Goal: Task Accomplishment & Management: Use online tool/utility

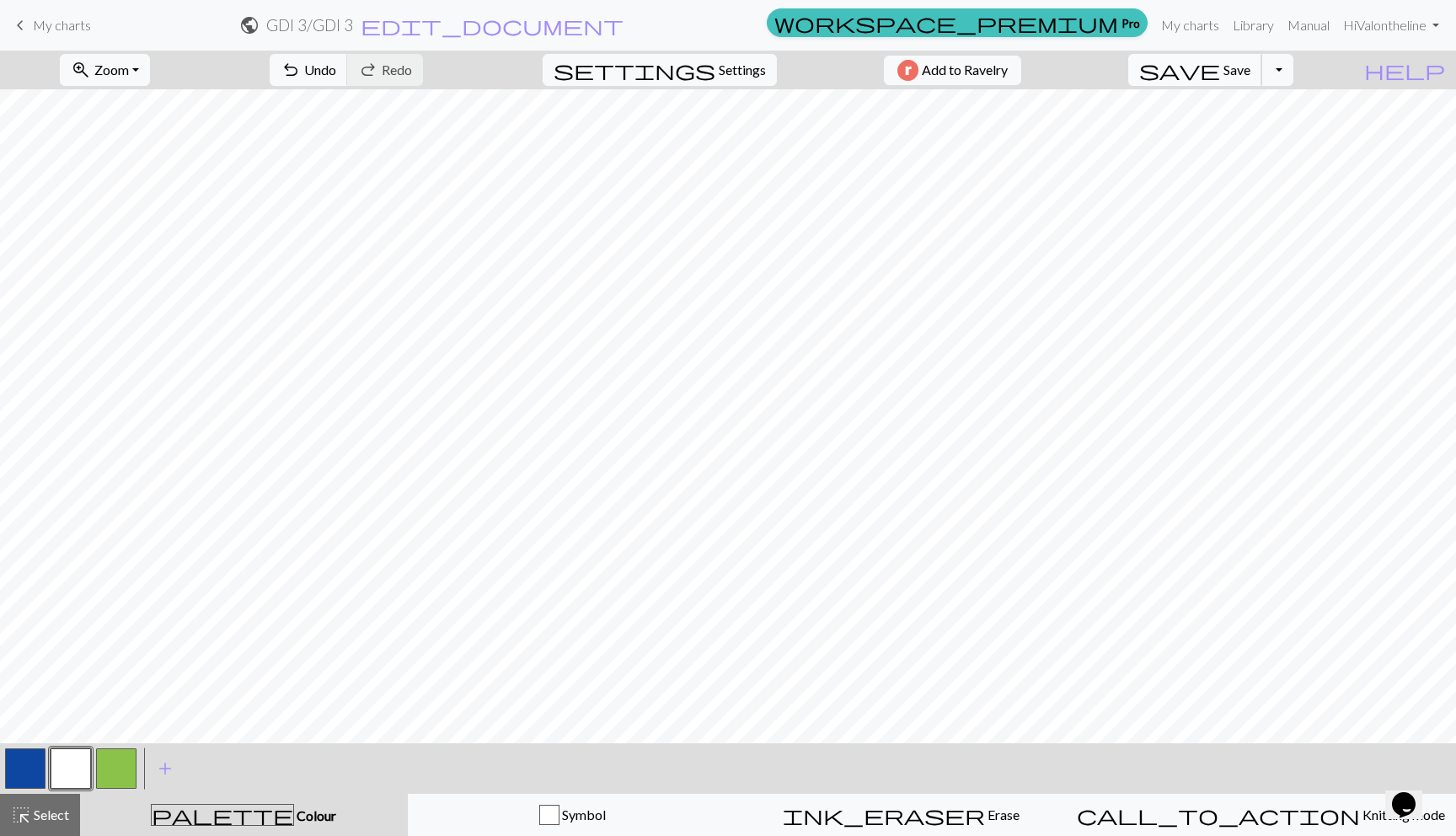
click at [1220, 80] on span "save" at bounding box center [1179, 70] width 80 height 24
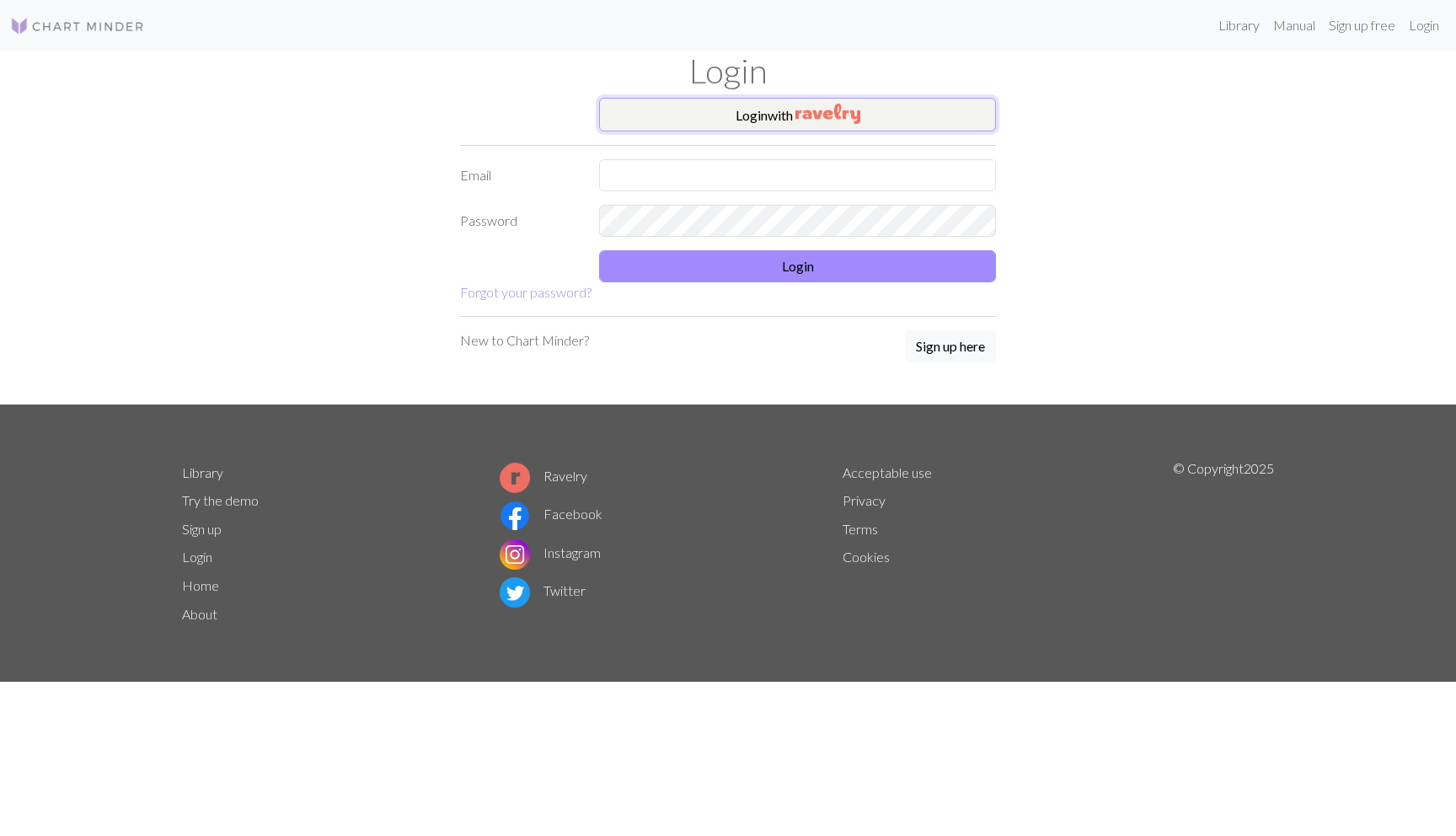
click at [772, 113] on button "Login with" at bounding box center [797, 115] width 397 height 33
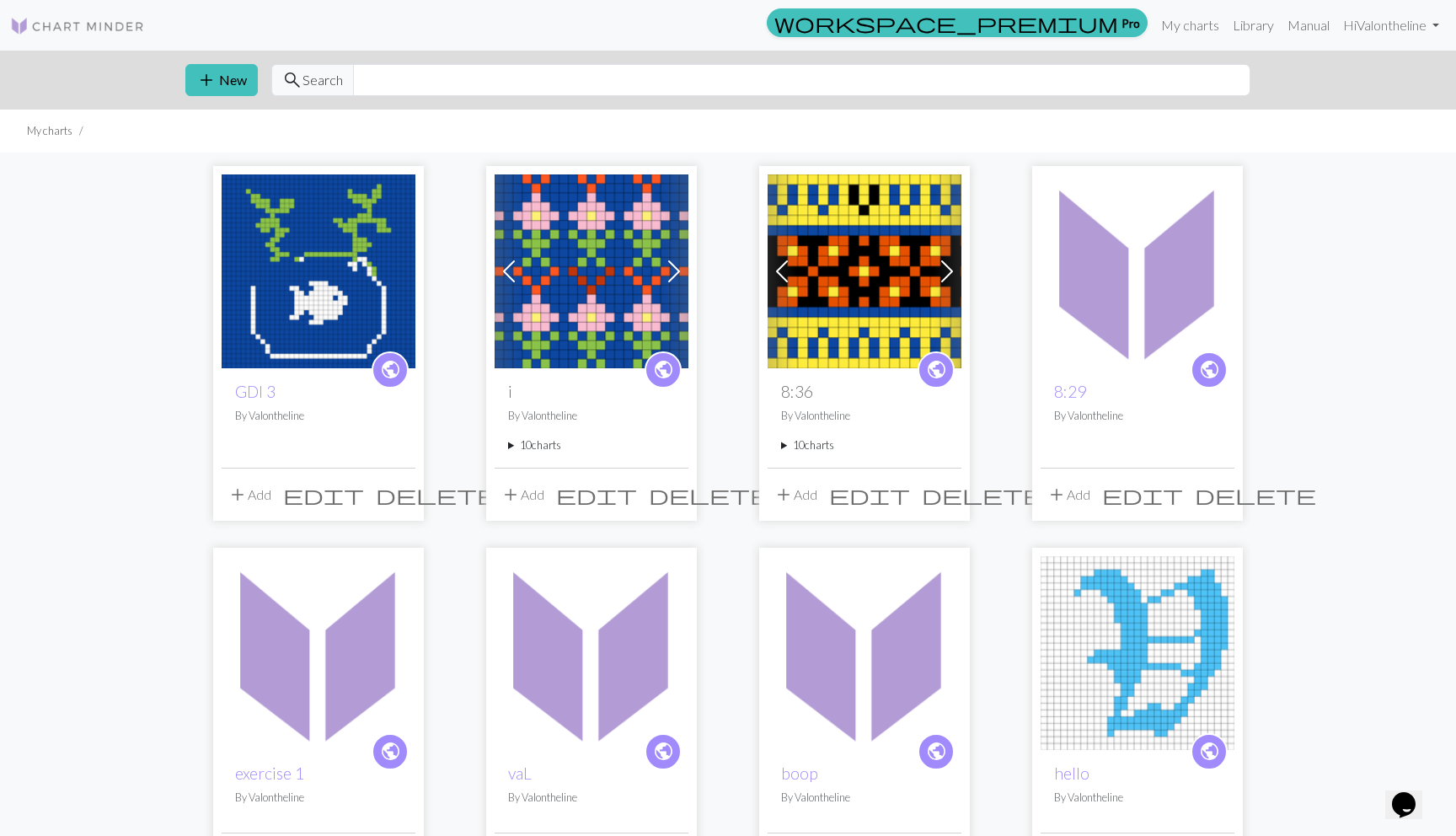
click at [263, 328] on img at bounding box center [319, 272] width 194 height 194
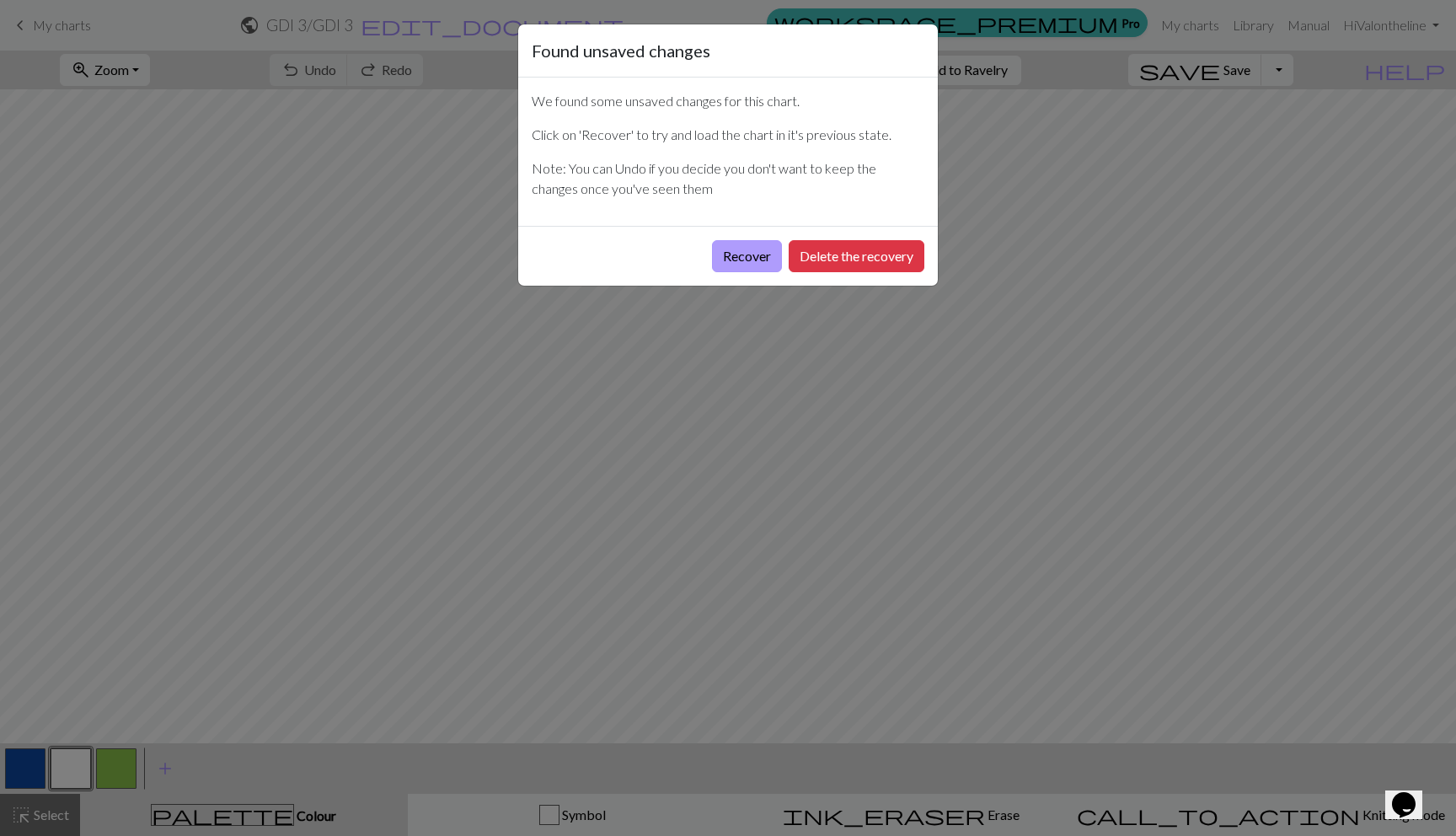
click at [755, 256] on button "Recover" at bounding box center [747, 256] width 70 height 32
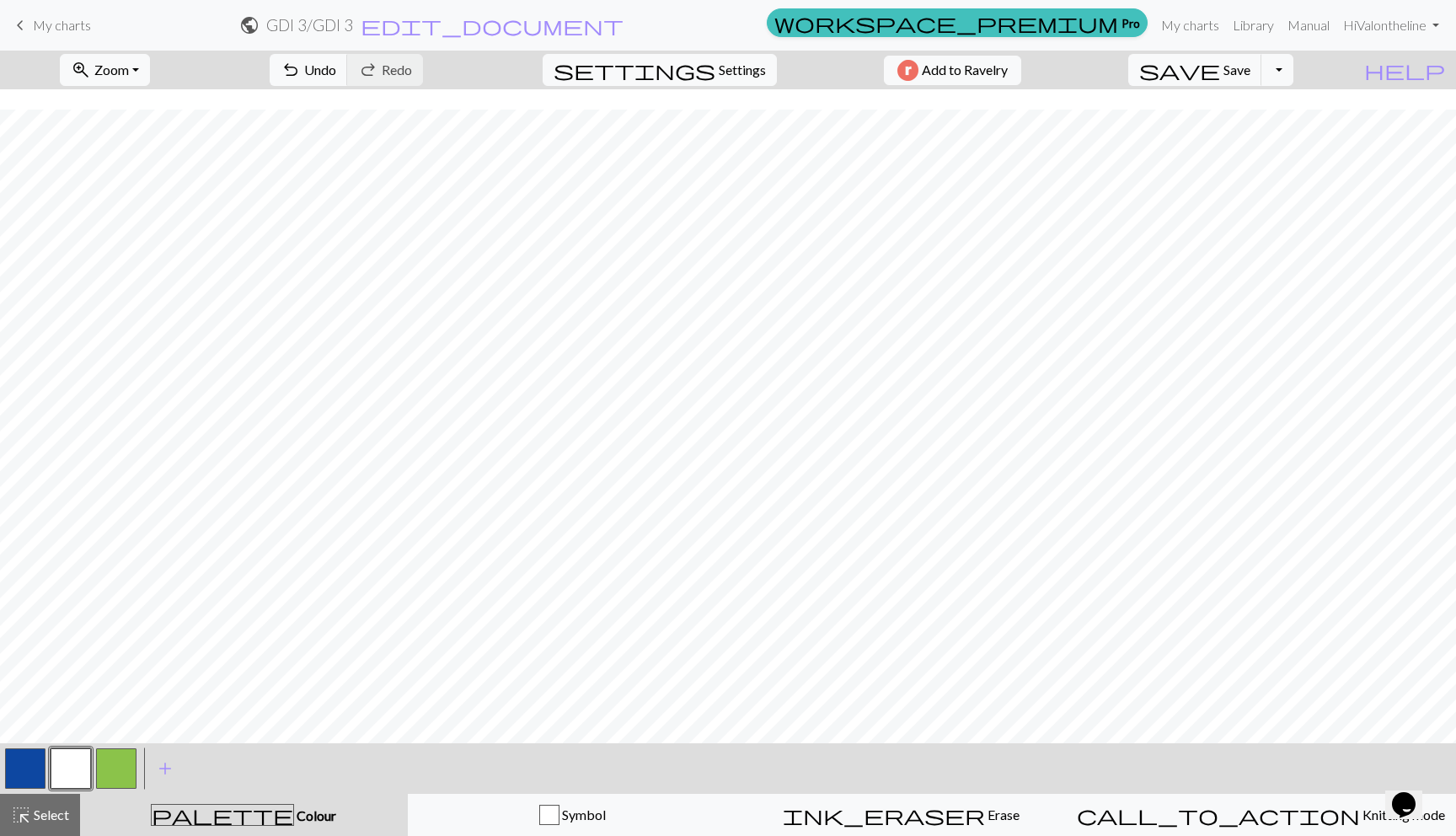
scroll to position [204, 0]
click at [32, 755] on button "button" at bounding box center [25, 768] width 41 height 41
click at [64, 764] on button "button" at bounding box center [71, 768] width 41 height 41
click at [123, 765] on button "button" at bounding box center [116, 768] width 41 height 41
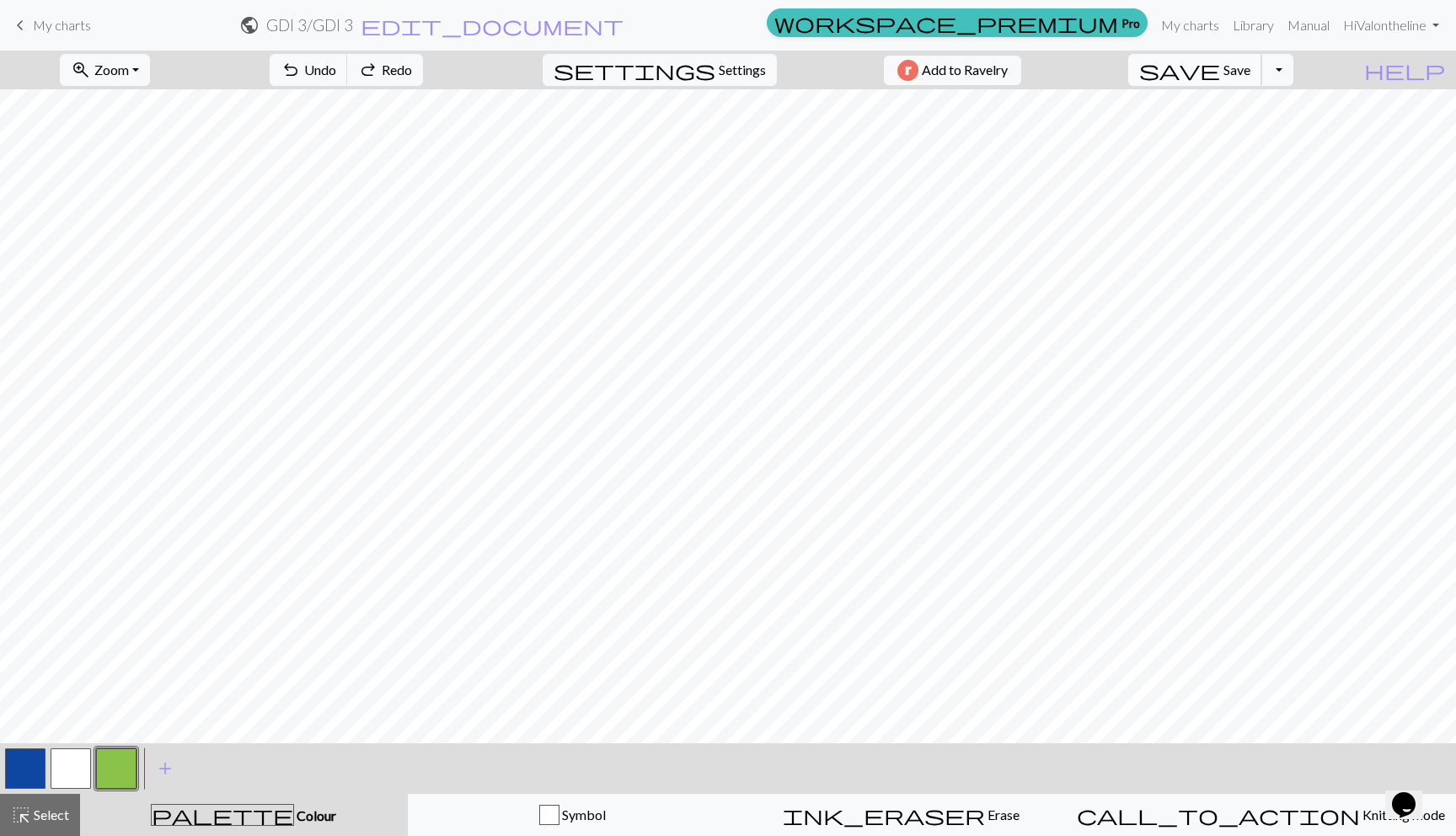
click at [1228, 71] on button "save Save Save" at bounding box center [1194, 69] width 134 height 32
click at [1220, 71] on span "save" at bounding box center [1179, 70] width 80 height 24
click at [61, 765] on button "button" at bounding box center [71, 768] width 41 height 41
click at [27, 763] on button "button" at bounding box center [25, 768] width 41 height 41
click at [62, 764] on button "button" at bounding box center [71, 768] width 41 height 41
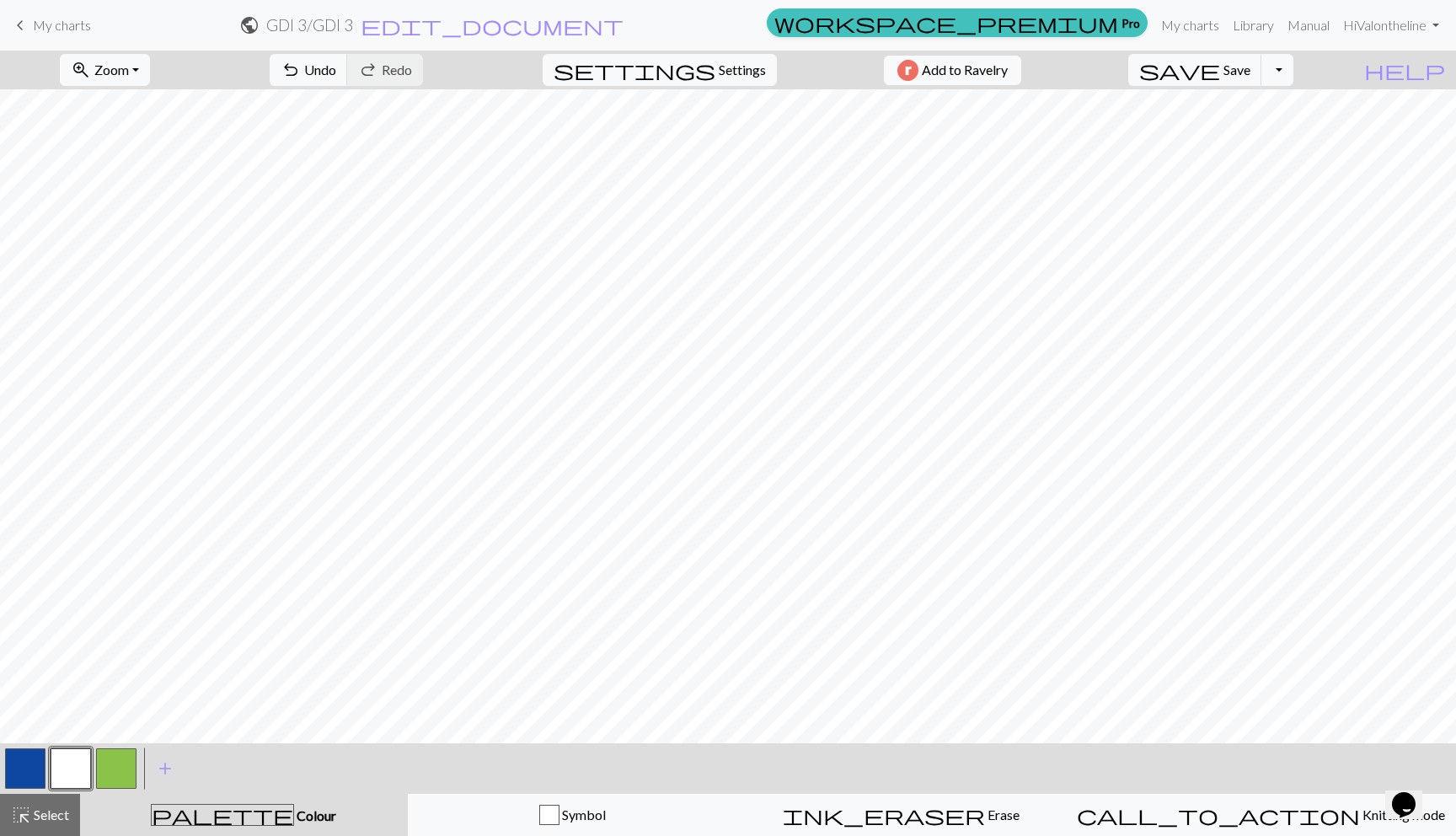
click at [20, 766] on button "button" at bounding box center [25, 768] width 41 height 41
click at [80, 756] on button "button" at bounding box center [71, 768] width 41 height 41
click at [39, 762] on button "button" at bounding box center [25, 768] width 41 height 41
click at [75, 759] on button "button" at bounding box center [71, 768] width 41 height 41
click at [106, 762] on button "button" at bounding box center [116, 768] width 41 height 41
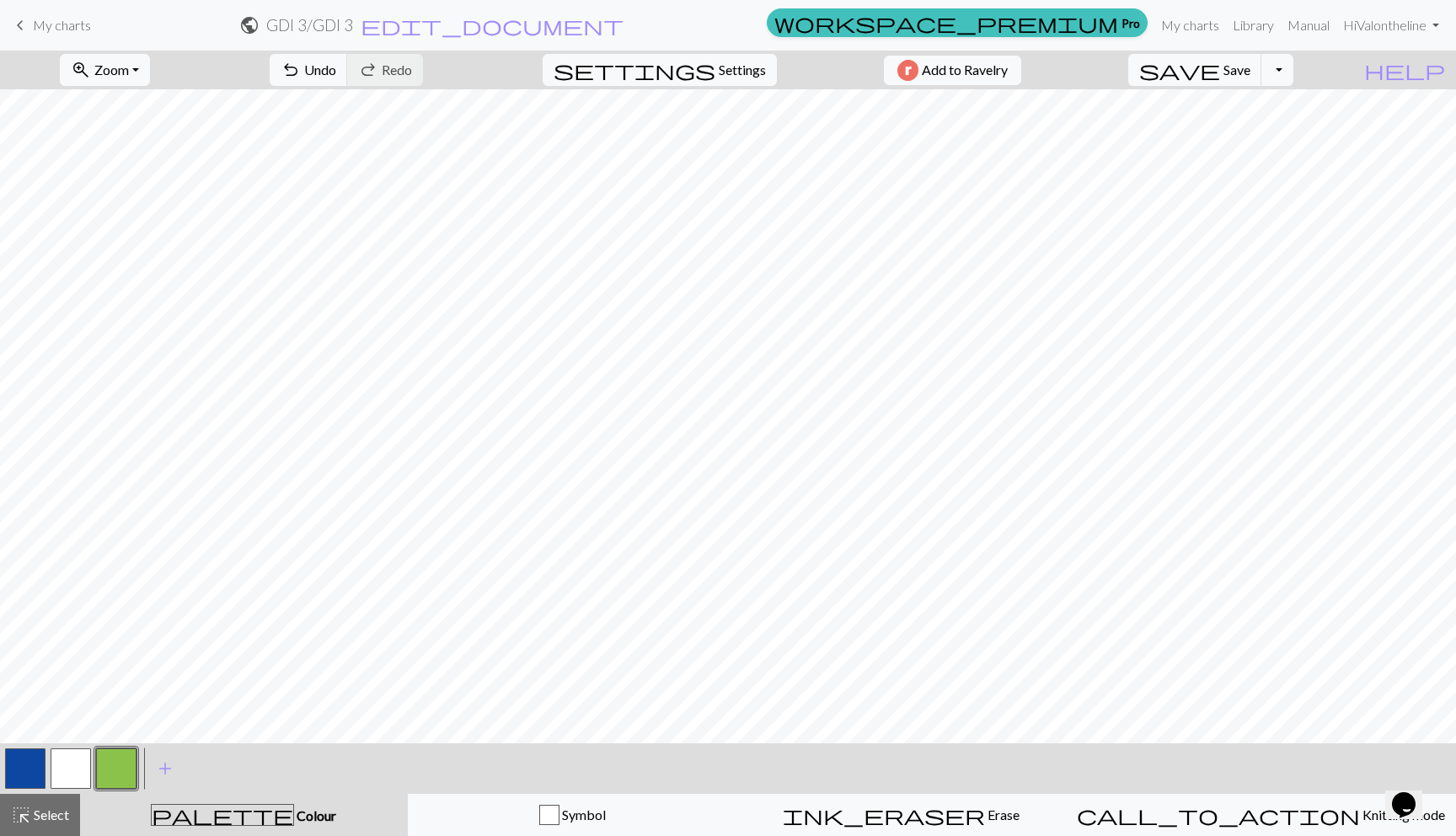
click at [64, 762] on button "button" at bounding box center [71, 768] width 41 height 41
click at [38, 762] on button "button" at bounding box center [25, 768] width 41 height 41
click at [116, 770] on button "button" at bounding box center [116, 768] width 41 height 41
click at [57, 768] on button "button" at bounding box center [71, 768] width 41 height 41
click at [19, 756] on button "button" at bounding box center [25, 768] width 41 height 41
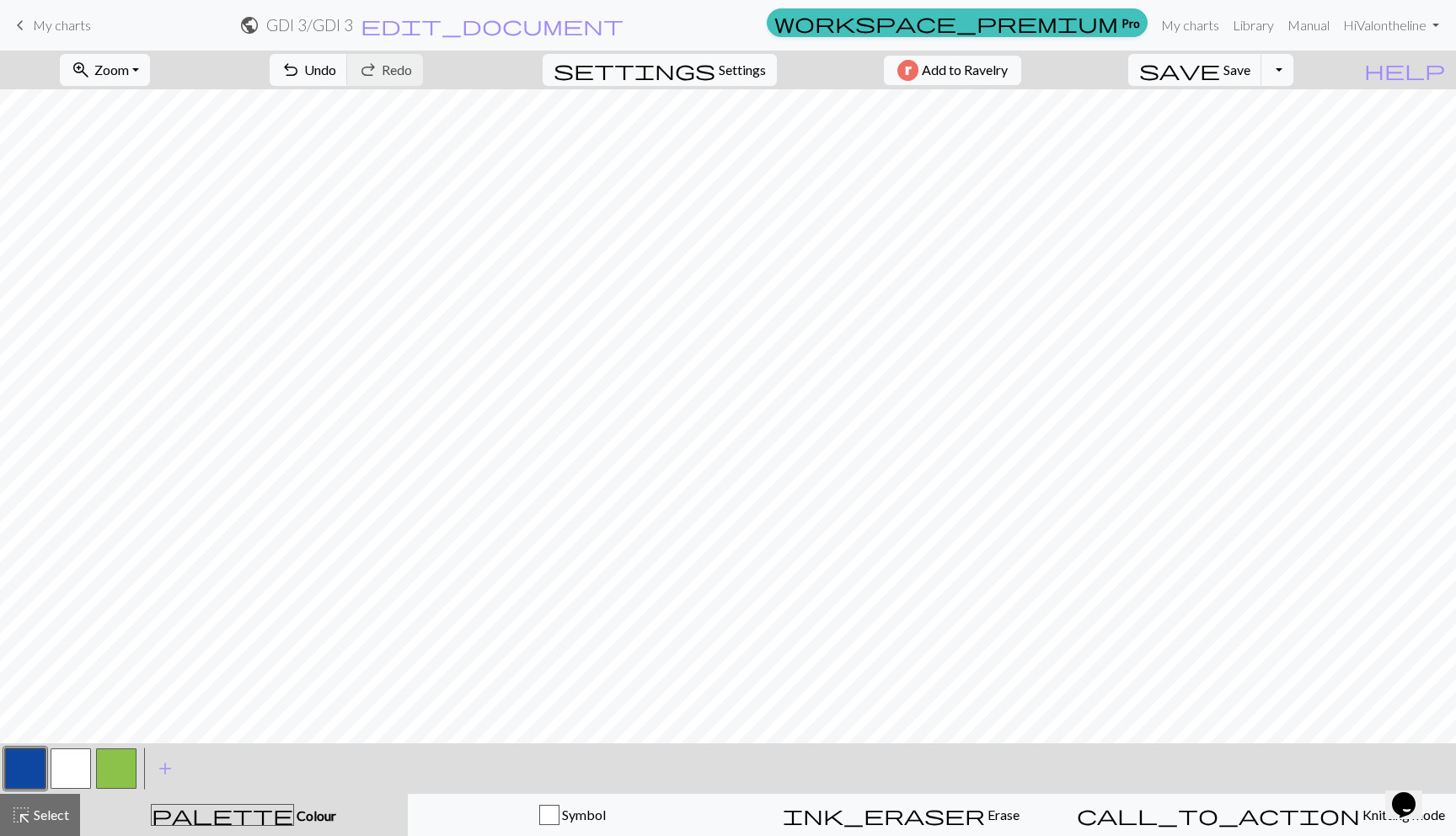
click at [114, 758] on button "button" at bounding box center [116, 768] width 41 height 41
click at [155, 768] on span "add" at bounding box center [165, 768] width 20 height 24
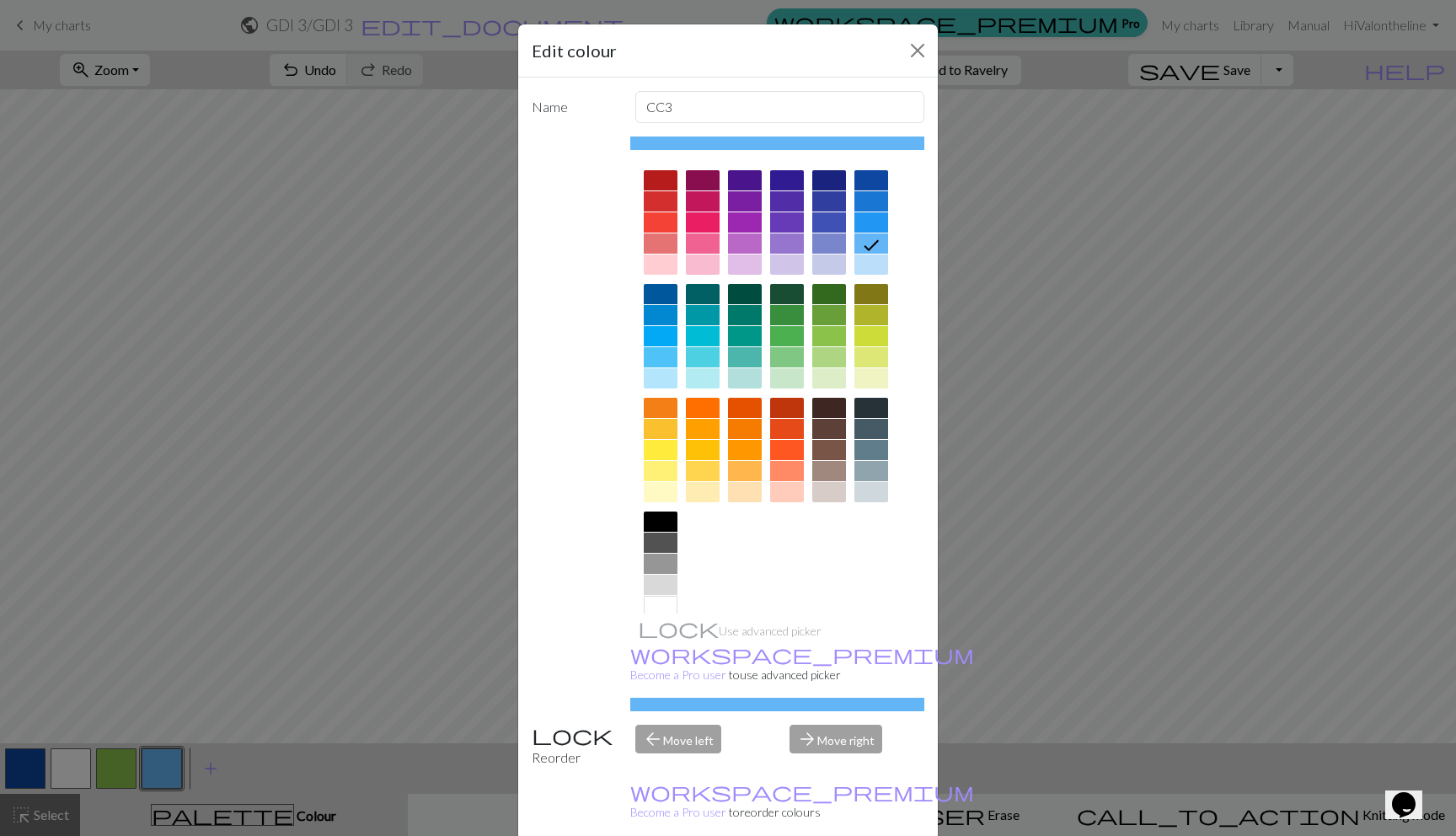
click at [655, 356] on div at bounding box center [660, 357] width 33 height 20
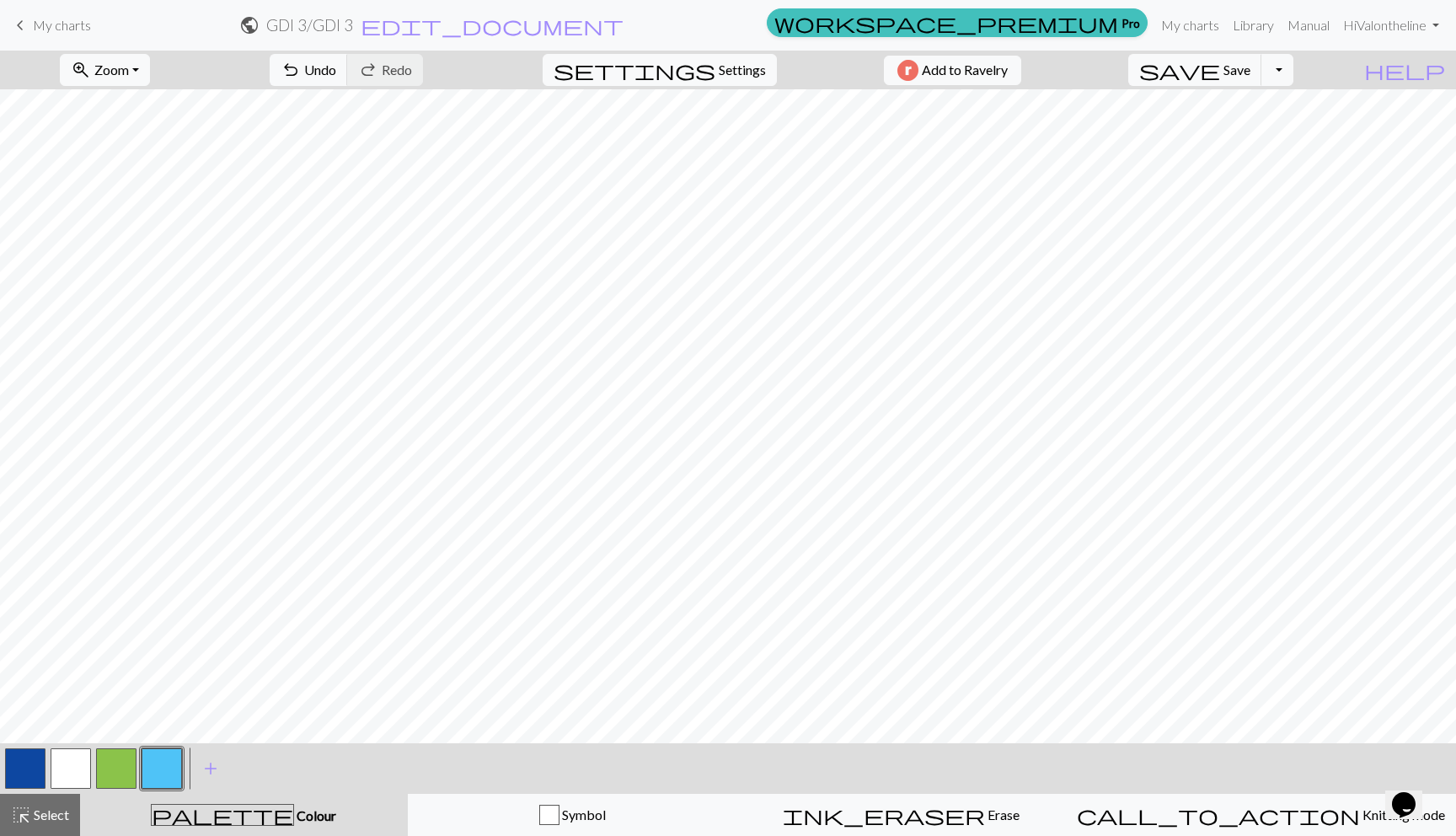
click at [117, 761] on button "button" at bounding box center [116, 768] width 41 height 41
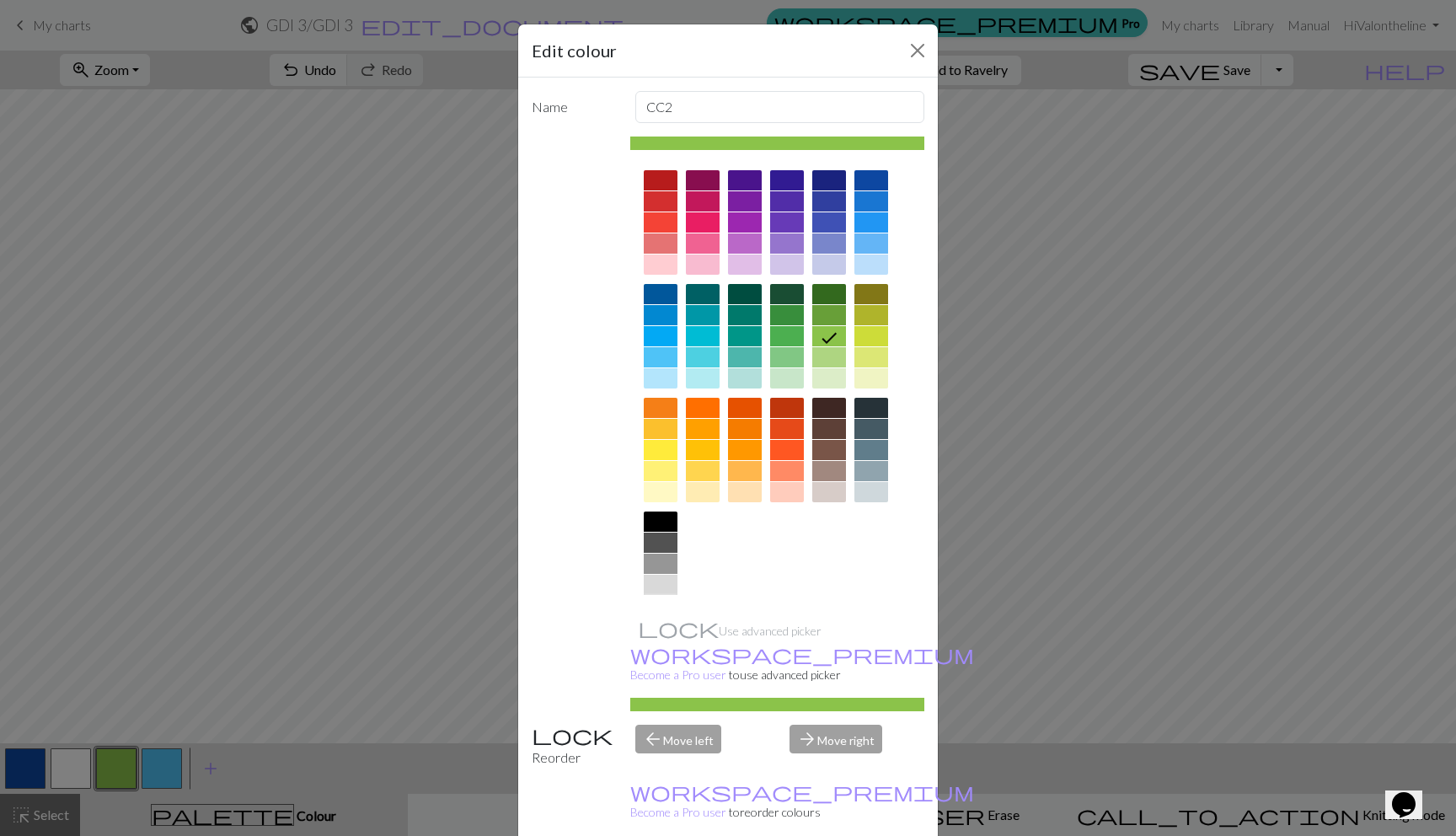
click at [657, 599] on div at bounding box center [660, 606] width 33 height 20
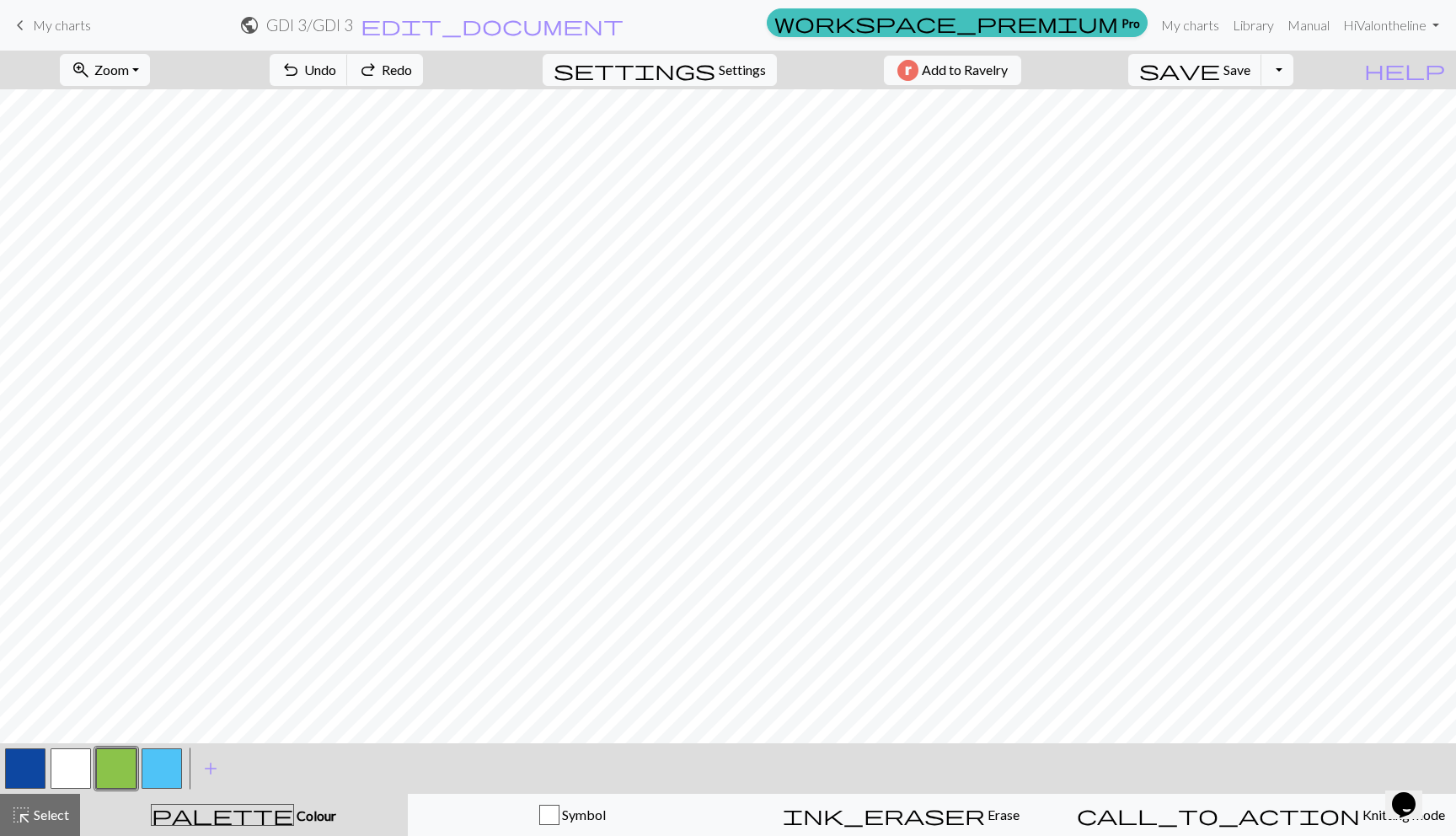
click at [157, 764] on button "button" at bounding box center [162, 768] width 41 height 41
click at [65, 768] on button "button" at bounding box center [71, 768] width 41 height 41
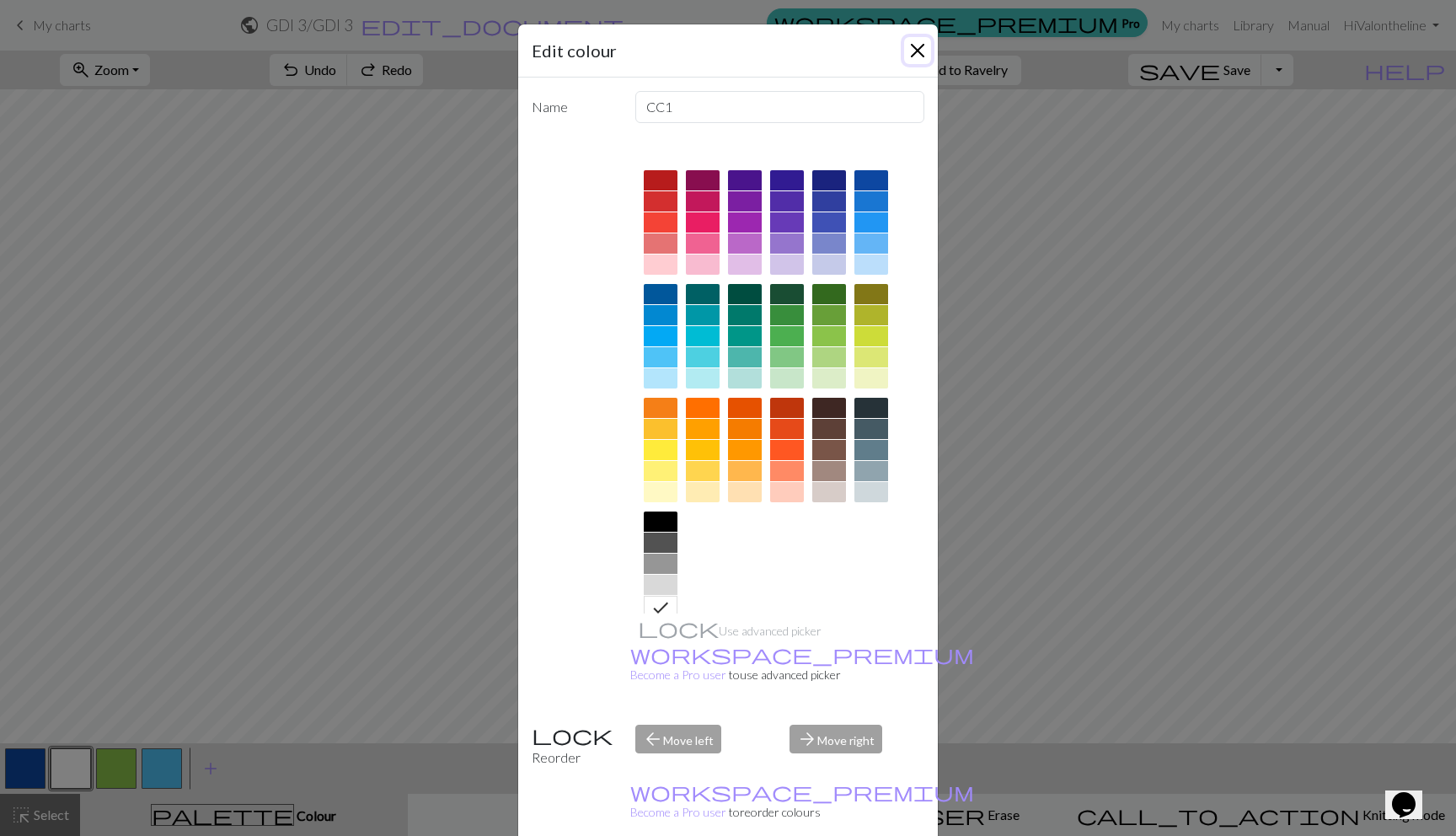
click at [916, 44] on button "Close" at bounding box center [917, 50] width 27 height 27
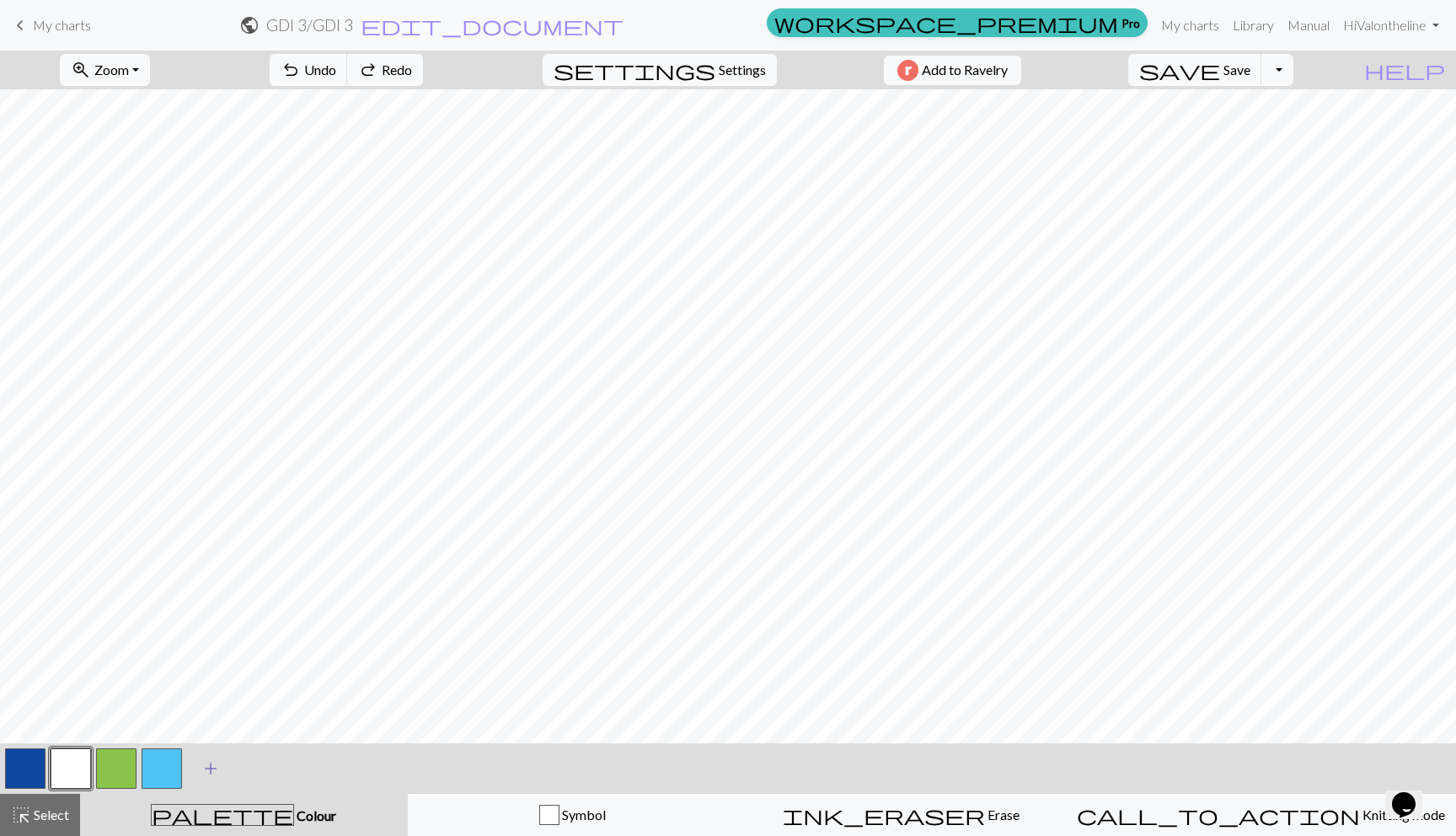
click at [220, 768] on span "add" at bounding box center [211, 768] width 20 height 24
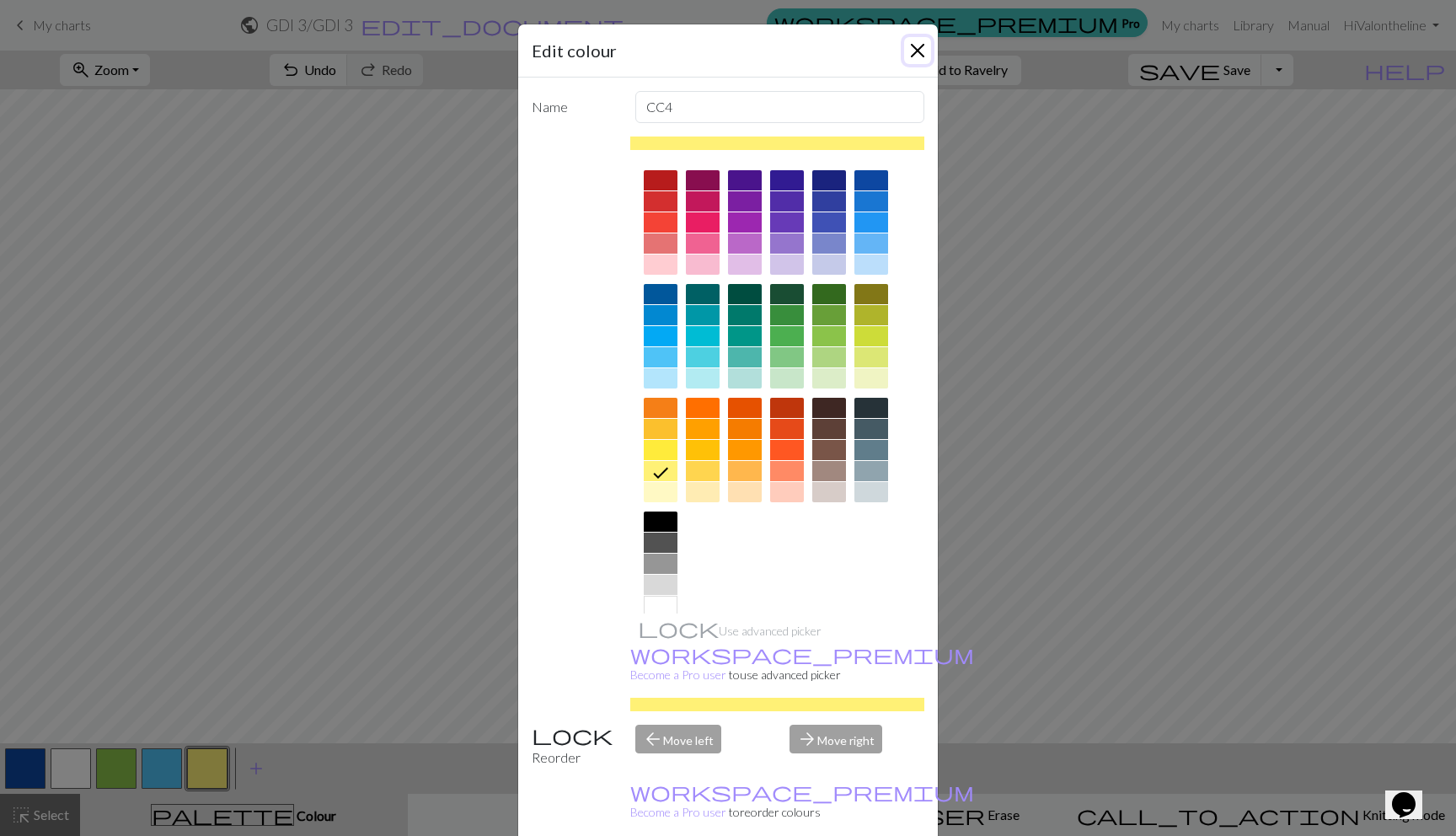
click at [909, 50] on button "Close" at bounding box center [917, 50] width 27 height 27
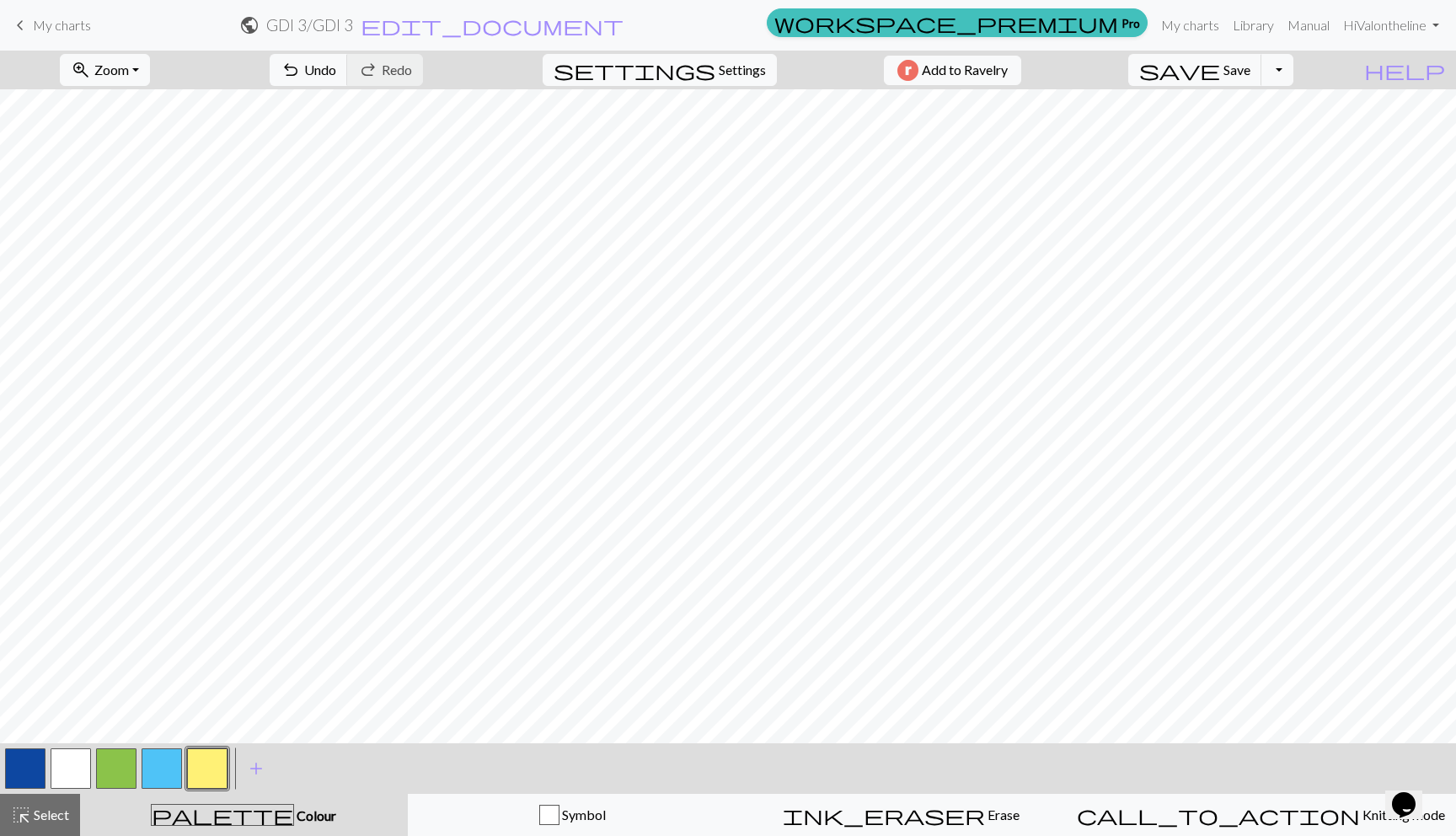
click at [116, 777] on button "button" at bounding box center [116, 768] width 41 height 41
click at [207, 756] on button "button" at bounding box center [207, 768] width 41 height 41
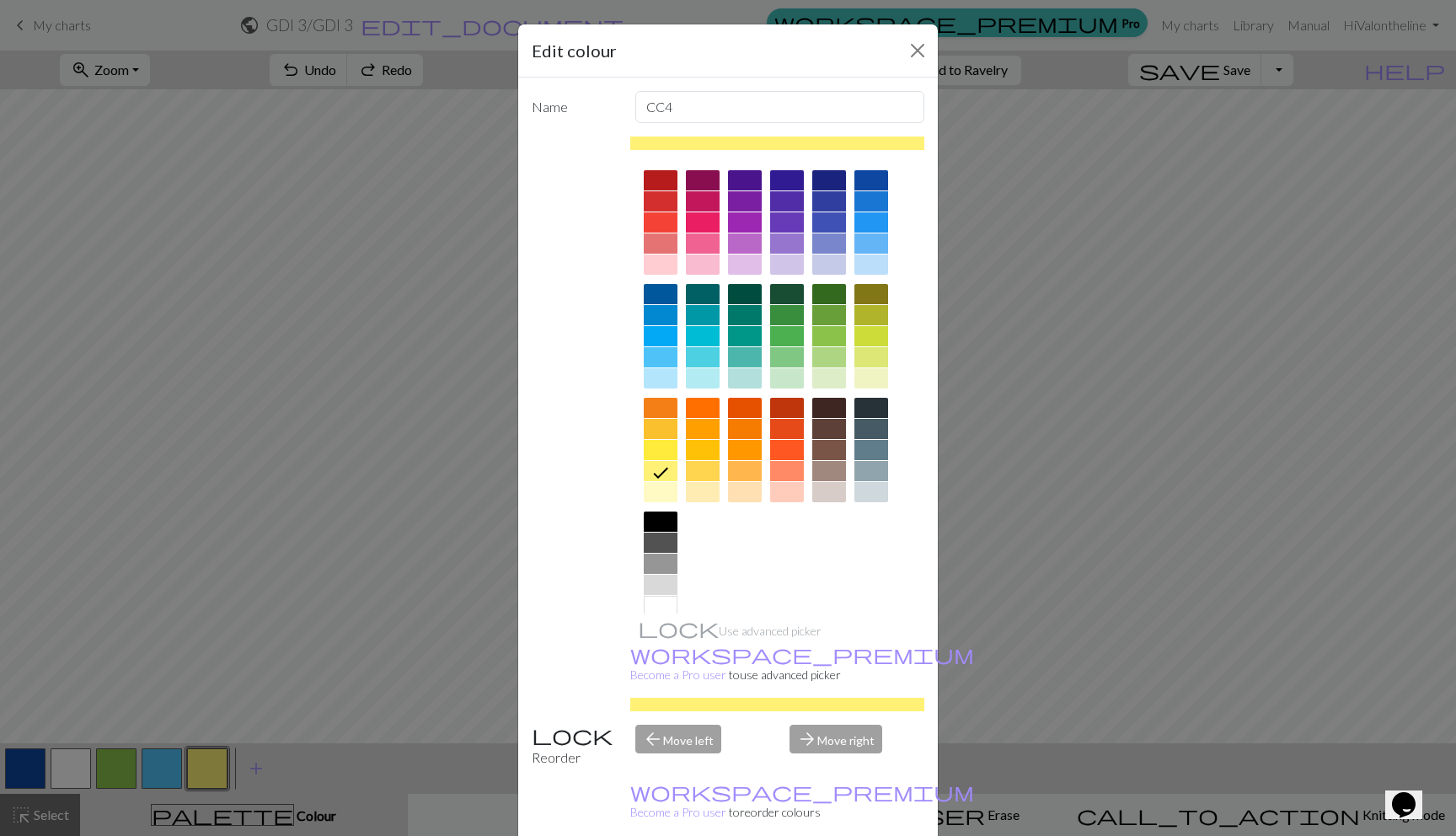
click at [865, 175] on div at bounding box center [871, 180] width 33 height 20
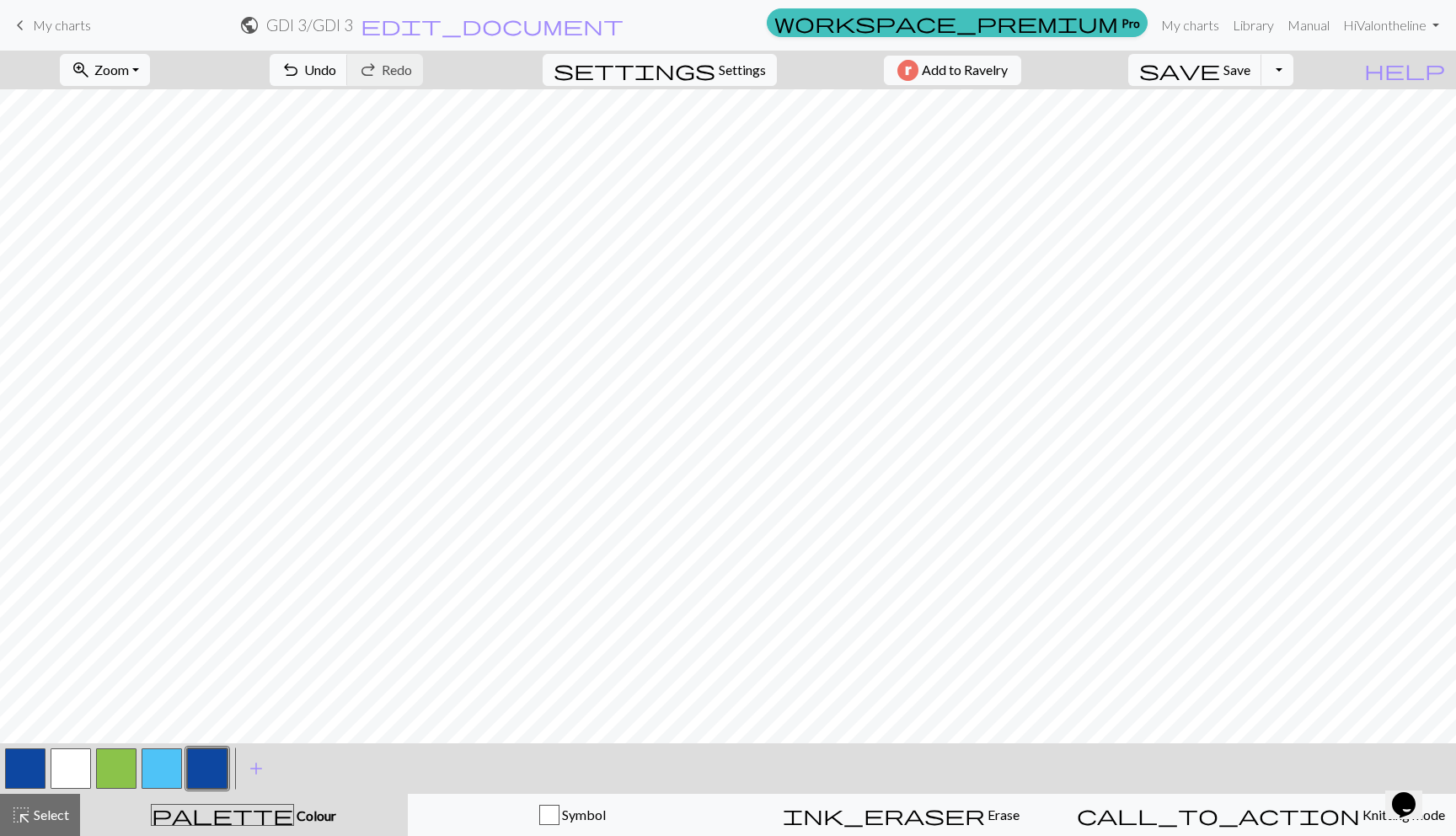
click at [205, 768] on button "button" at bounding box center [207, 768] width 41 height 41
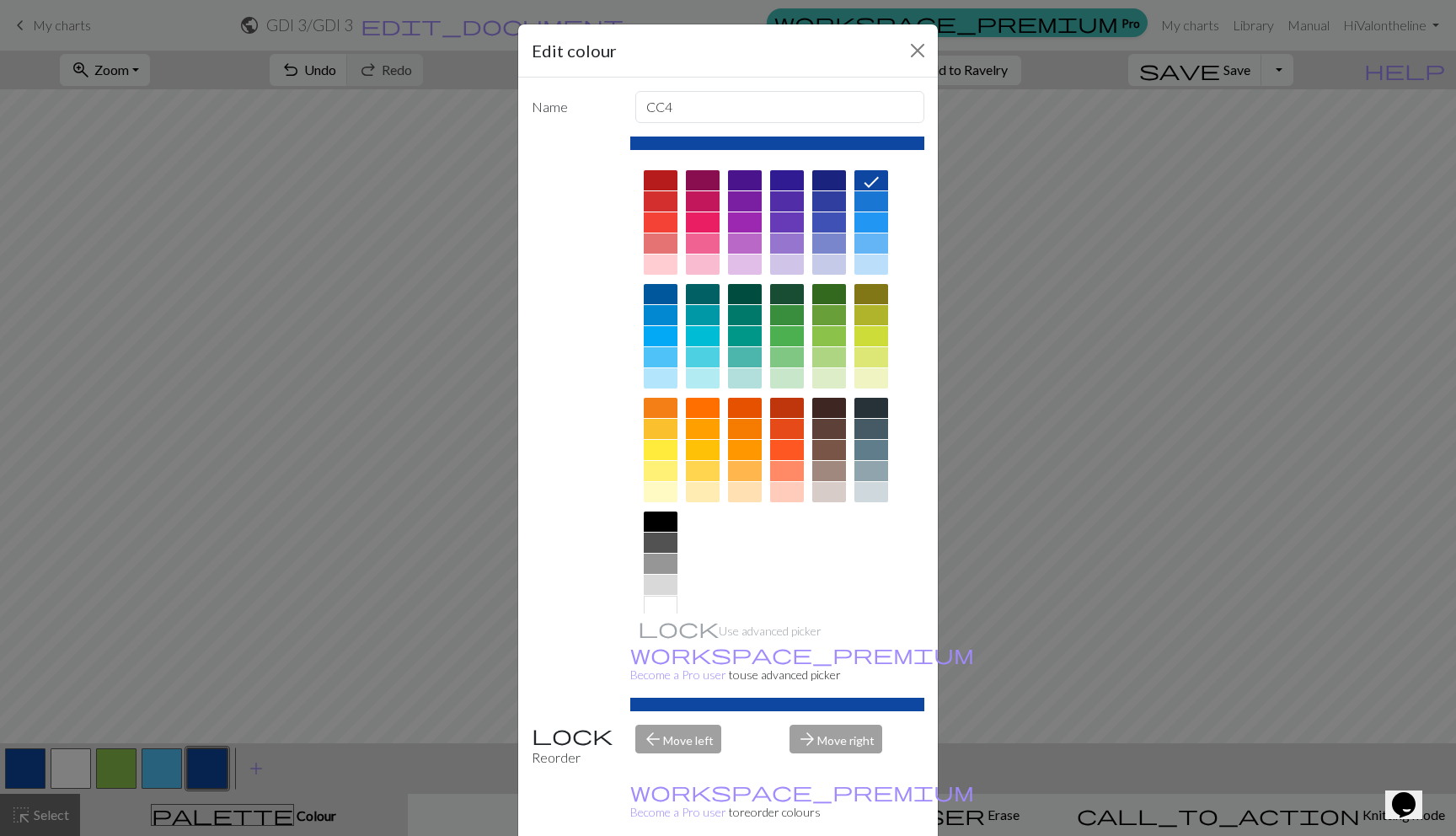
click at [780, 450] on div at bounding box center [787, 450] width 33 height 20
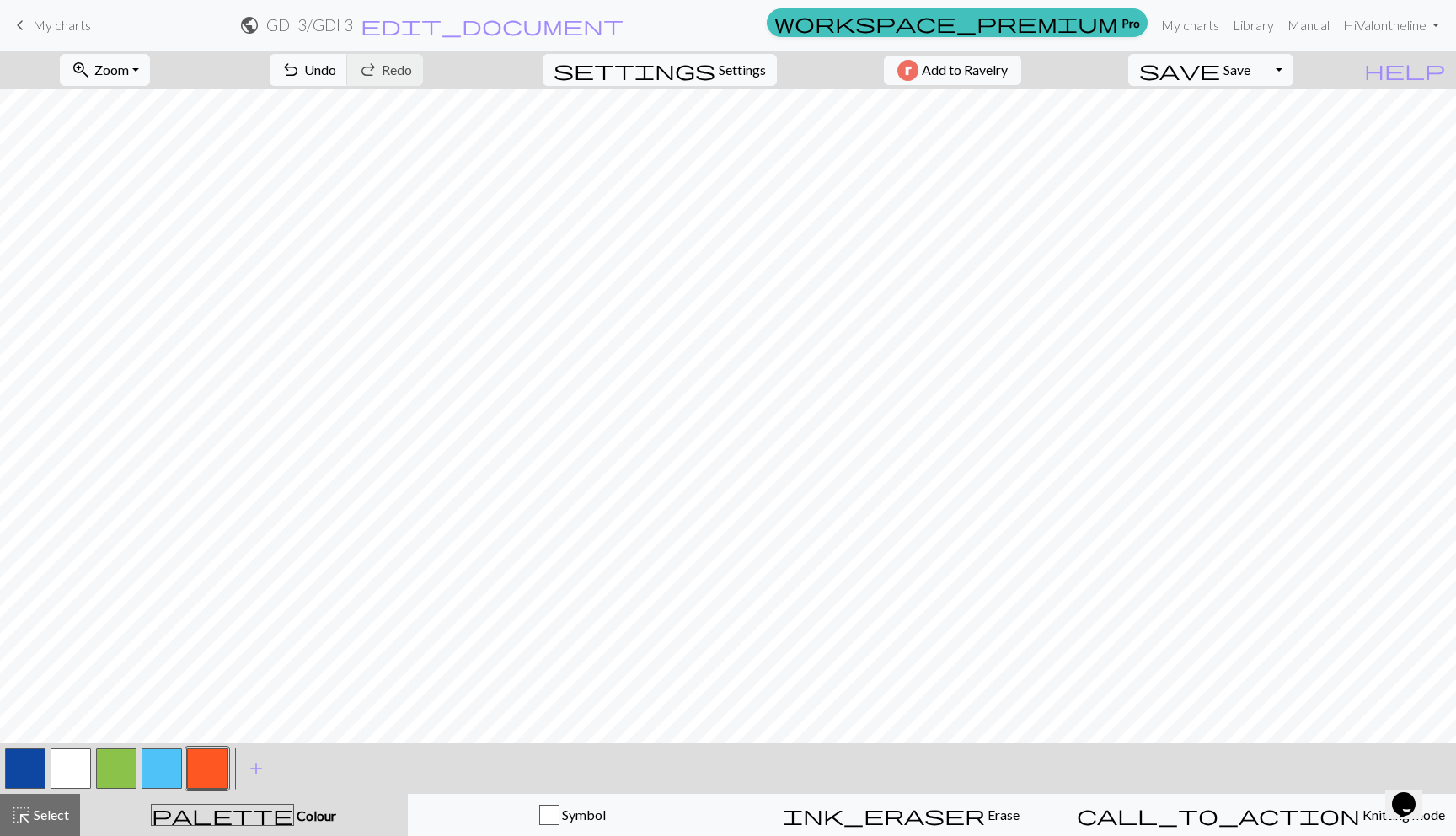
click at [81, 754] on button "button" at bounding box center [71, 768] width 41 height 41
click at [174, 761] on button "button" at bounding box center [162, 768] width 41 height 41
click at [131, 768] on button "button" at bounding box center [116, 768] width 41 height 41
click at [46, 775] on div at bounding box center [25, 768] width 45 height 45
click at [71, 765] on button "button" at bounding box center [71, 768] width 41 height 41
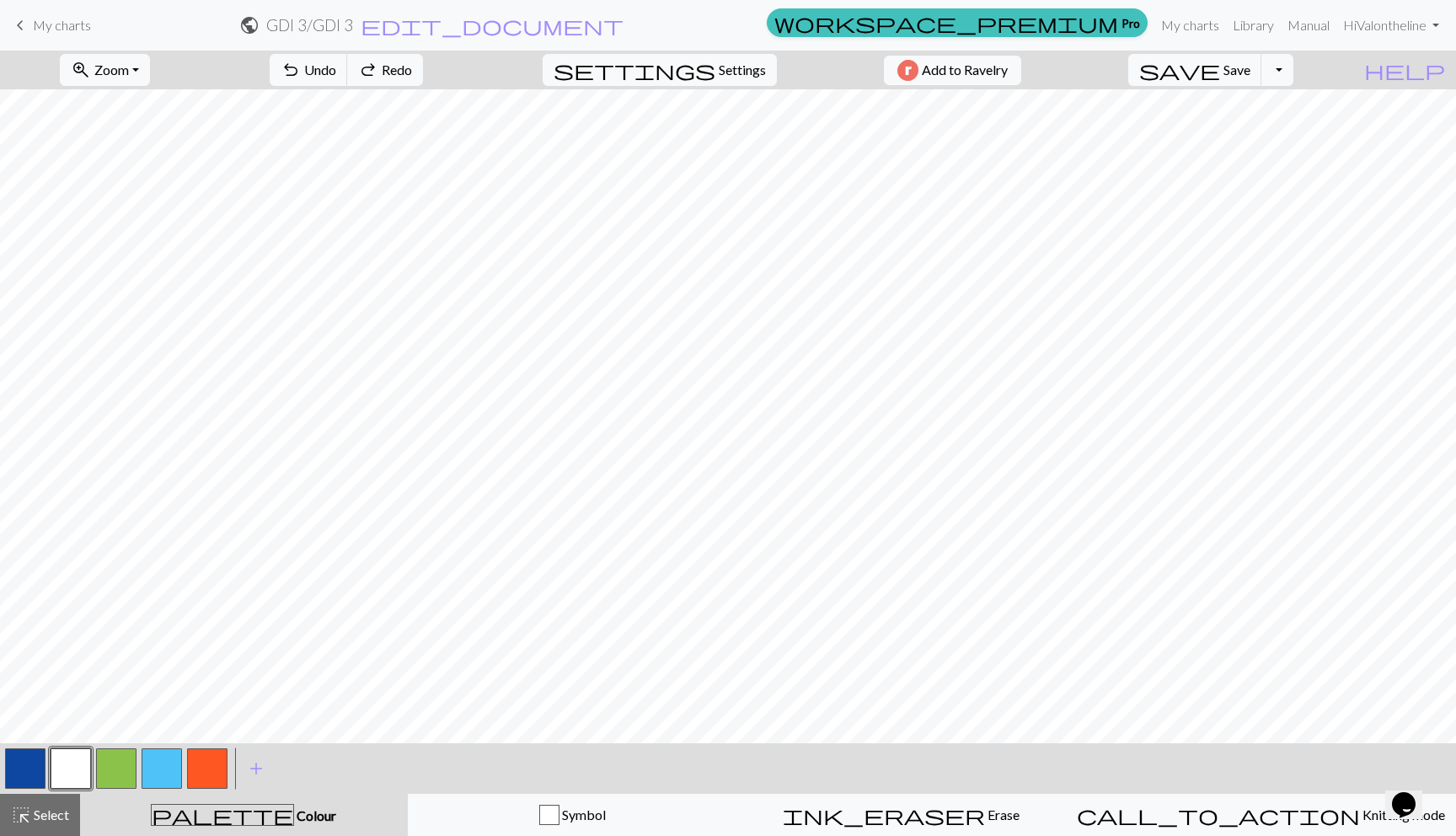
click at [17, 771] on button "button" at bounding box center [25, 768] width 41 height 41
click at [41, 777] on button "button" at bounding box center [25, 768] width 41 height 41
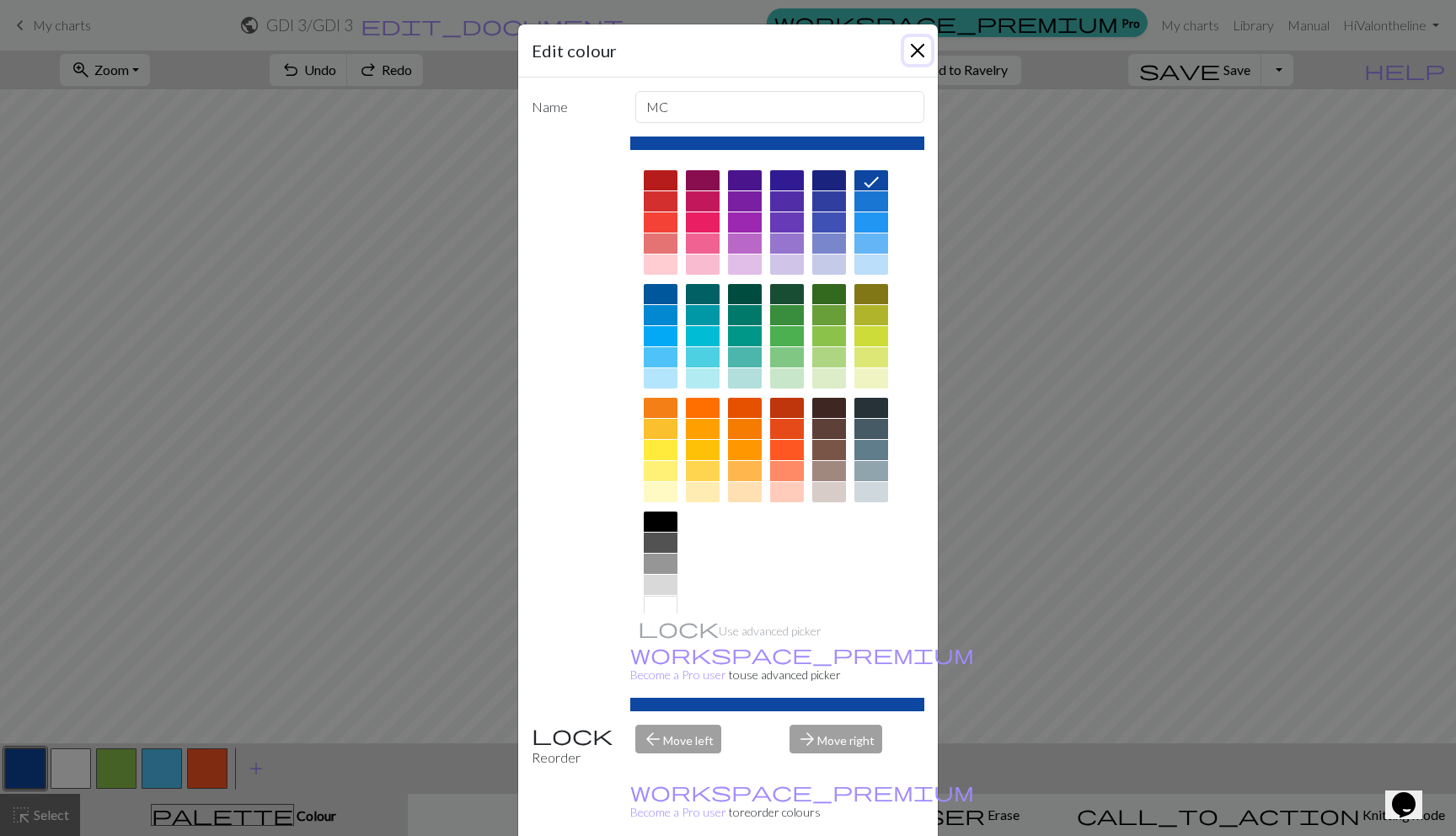
click at [912, 50] on button "Close" at bounding box center [917, 50] width 27 height 27
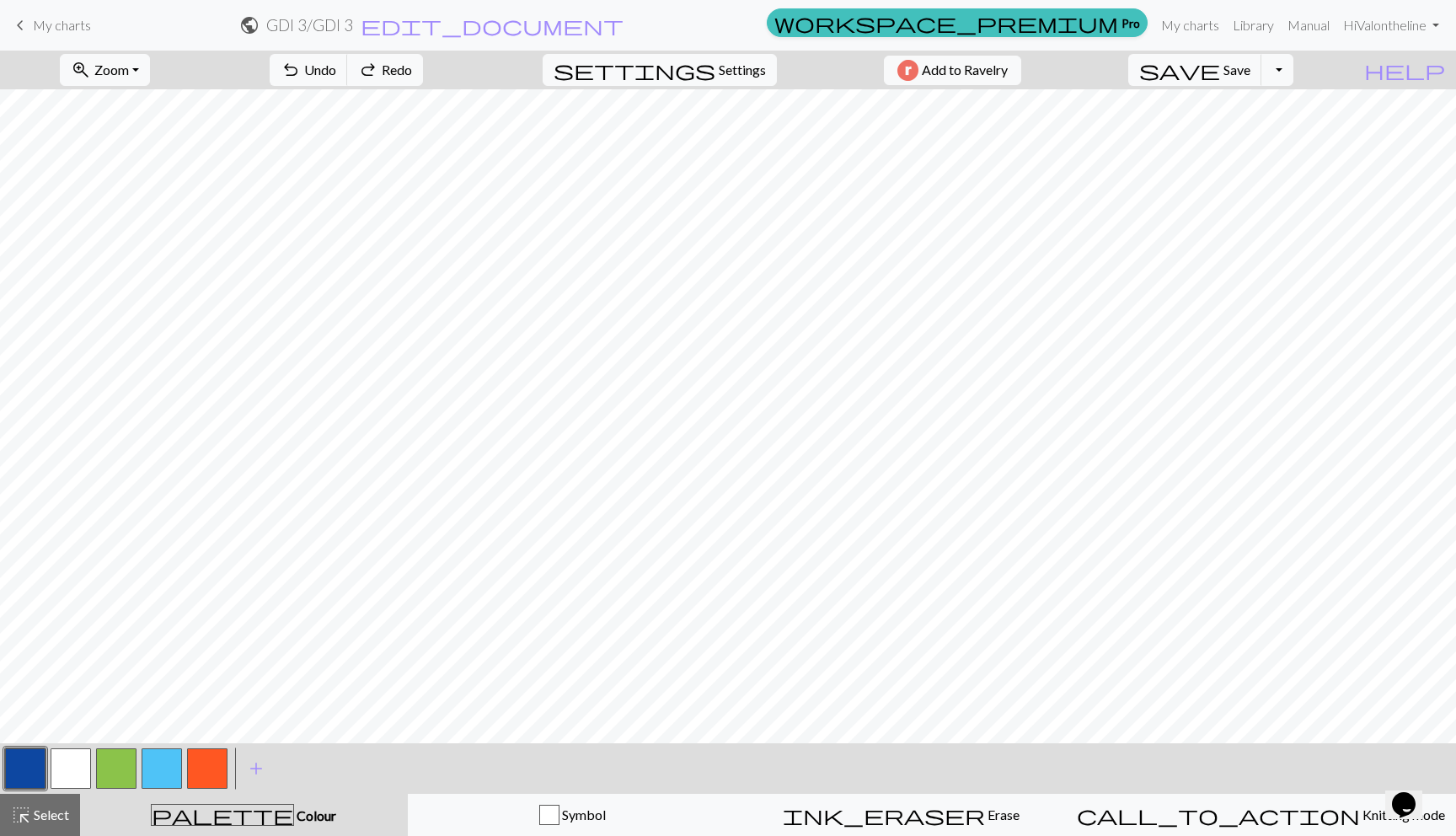
click at [92, 759] on div at bounding box center [70, 768] width 45 height 45
click at [76, 759] on button "button" at bounding box center [71, 768] width 41 height 41
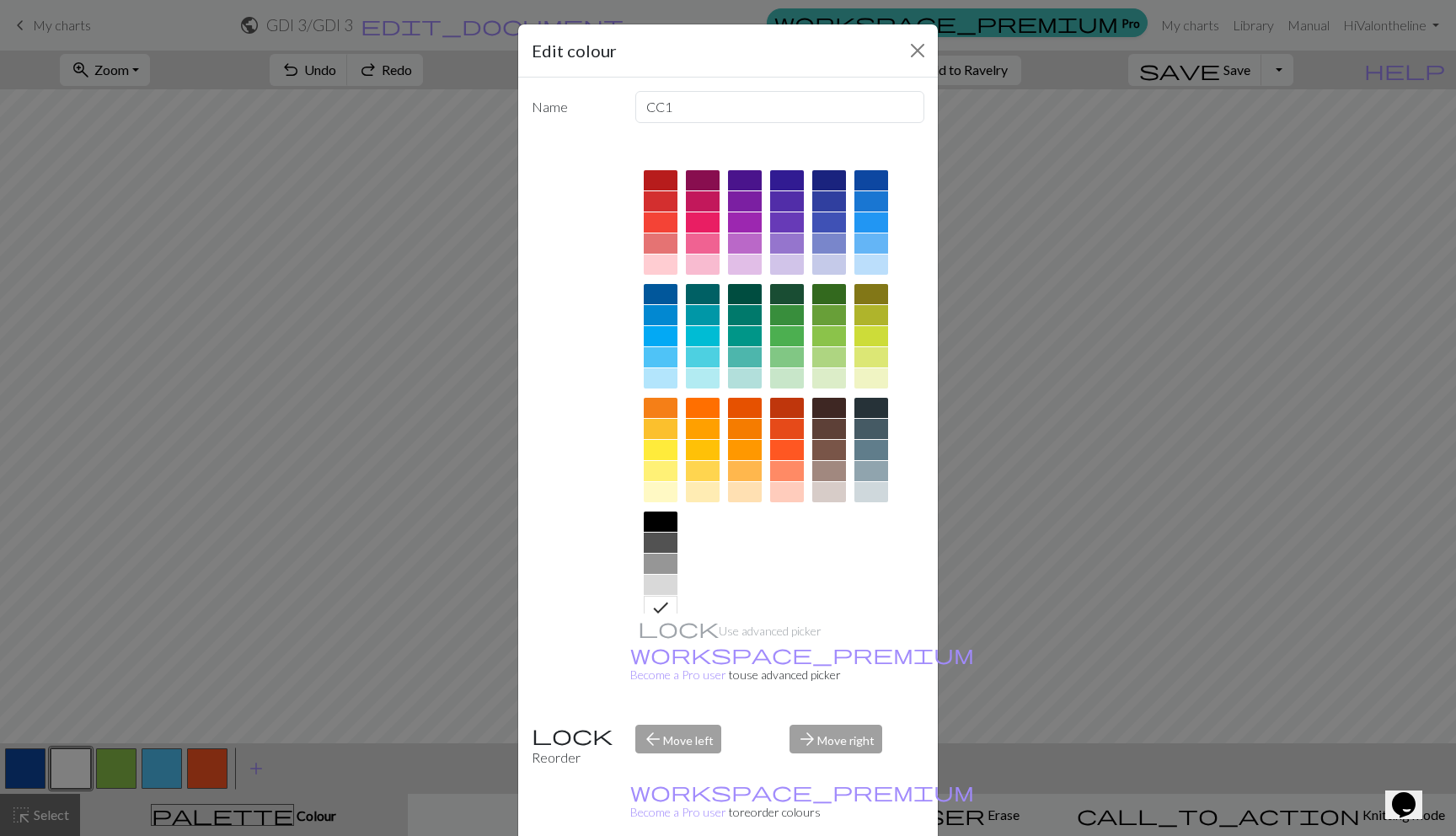
click at [872, 220] on div at bounding box center [871, 223] width 33 height 20
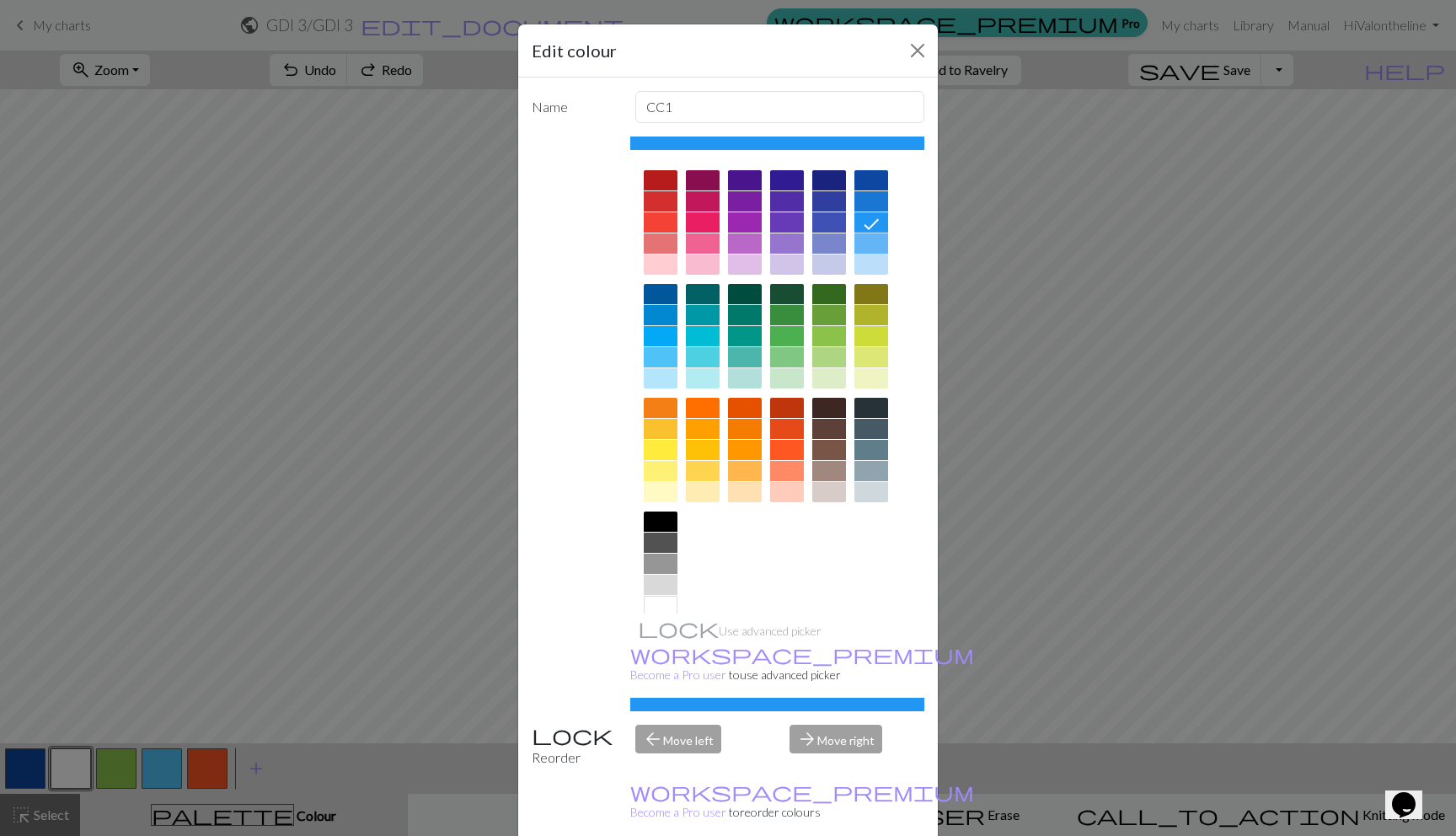
click at [870, 238] on div at bounding box center [871, 243] width 33 height 20
click at [662, 348] on div at bounding box center [660, 357] width 33 height 20
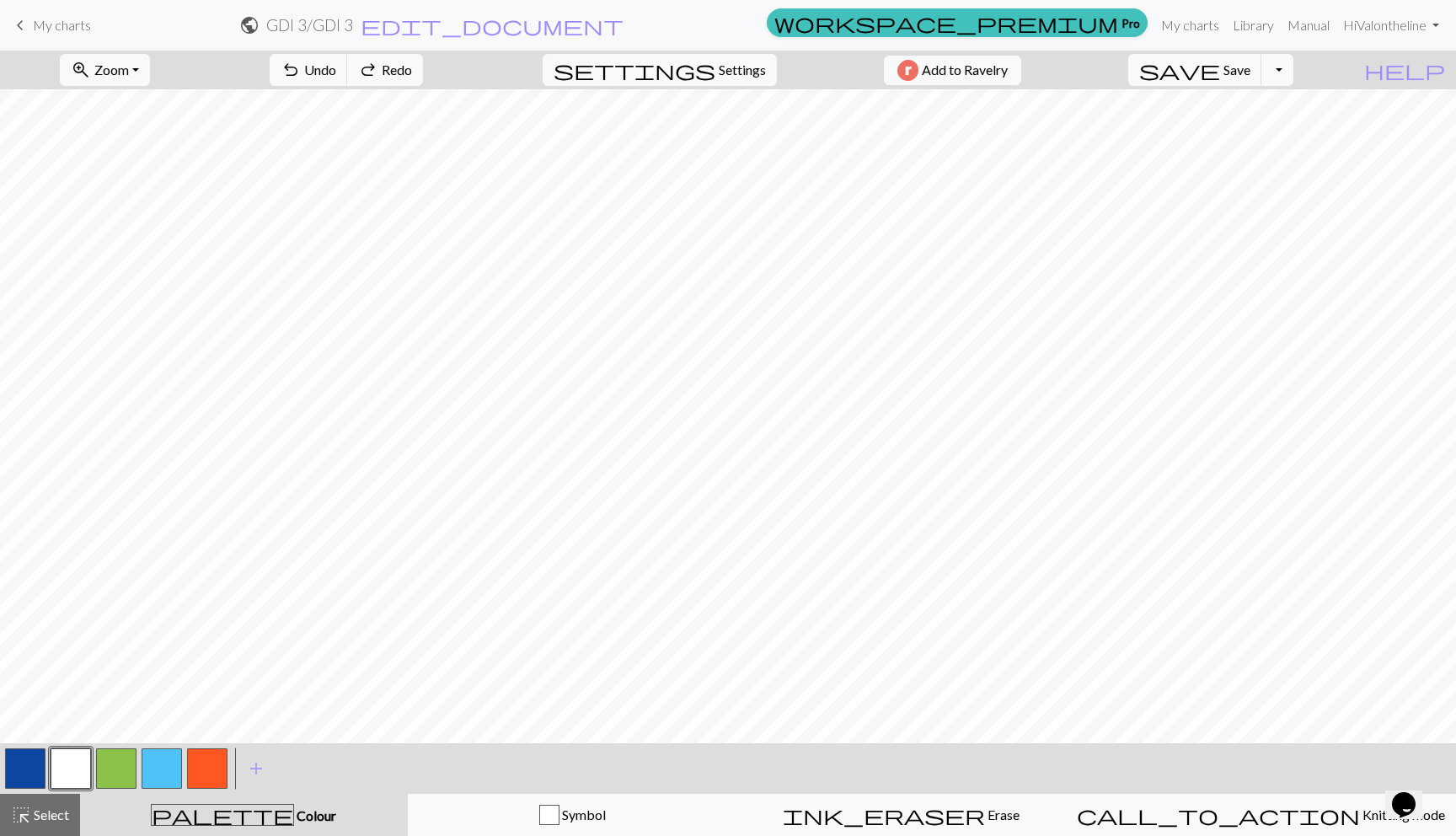
click at [119, 774] on button "button" at bounding box center [116, 768] width 41 height 41
click at [1230, 85] on button "save Save Save" at bounding box center [1194, 69] width 134 height 32
click at [1220, 68] on span "save" at bounding box center [1179, 70] width 80 height 24
click at [1254, 73] on button "save Save Save" at bounding box center [1194, 69] width 134 height 32
click at [707, 60] on div "Chart saved" at bounding box center [728, 33] width 99 height 67
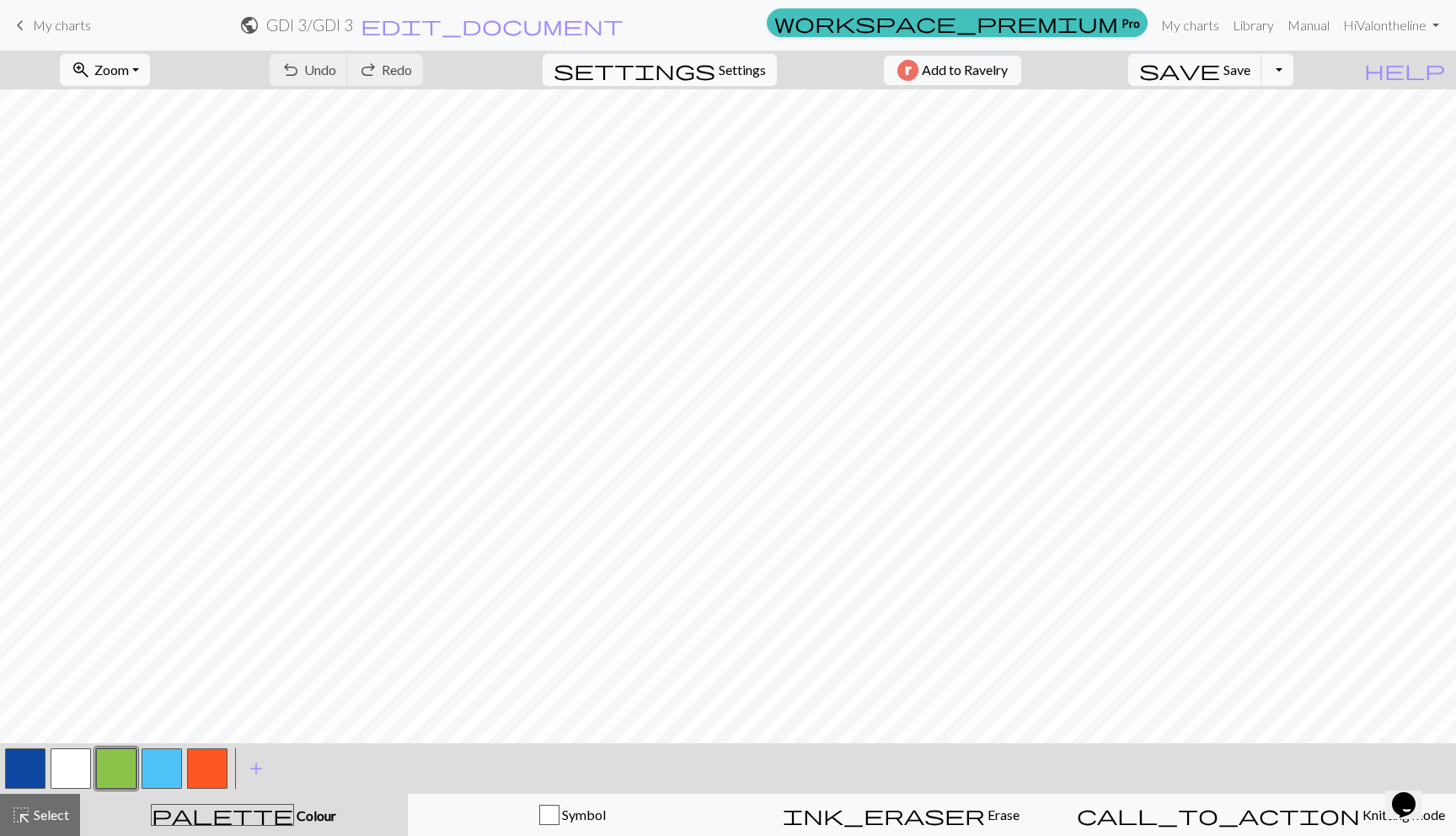
click at [718, 69] on span "Settings" at bounding box center [741, 70] width 47 height 20
select select "aran"
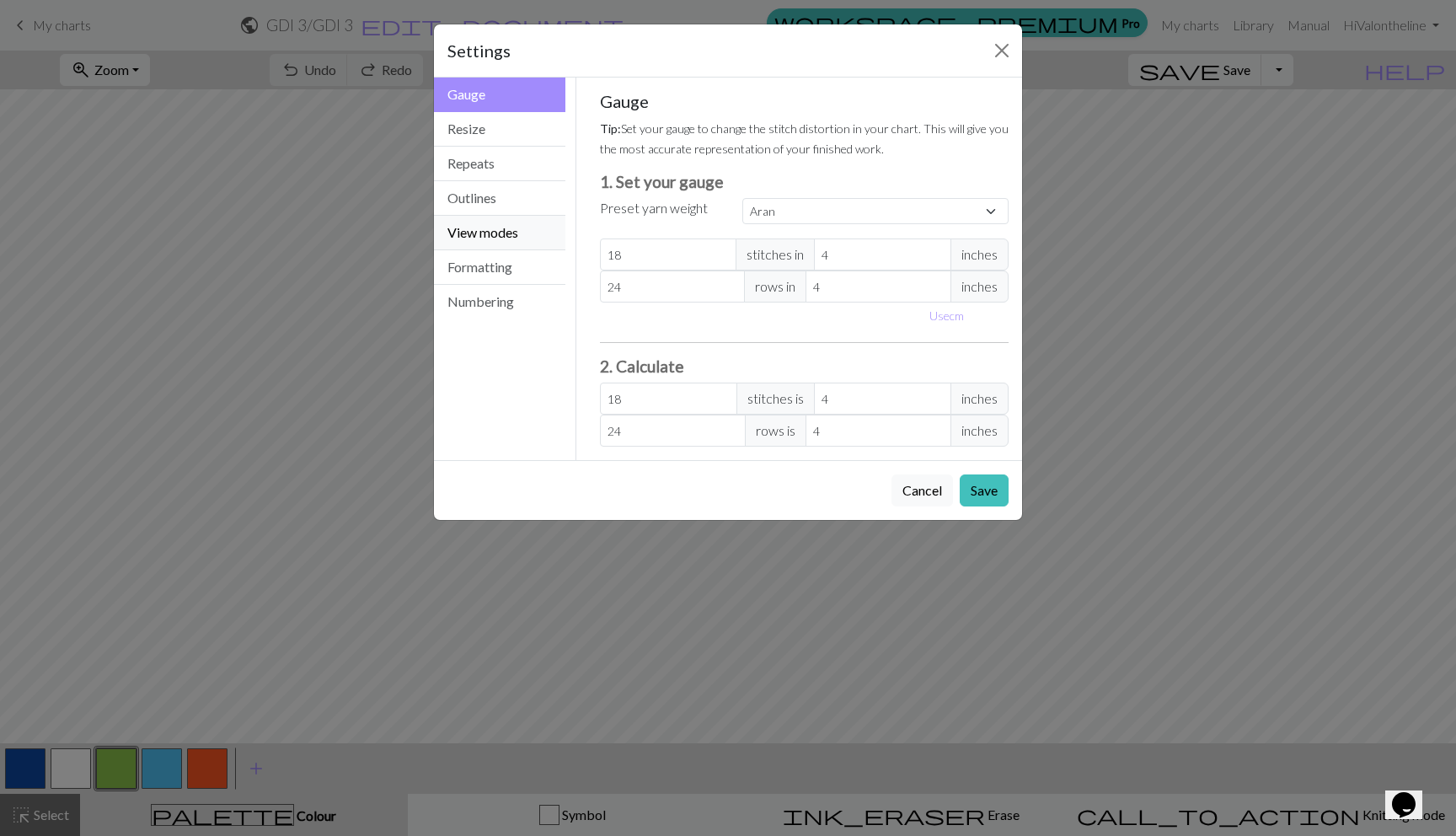
click at [470, 229] on button "View modes" at bounding box center [499, 232] width 131 height 34
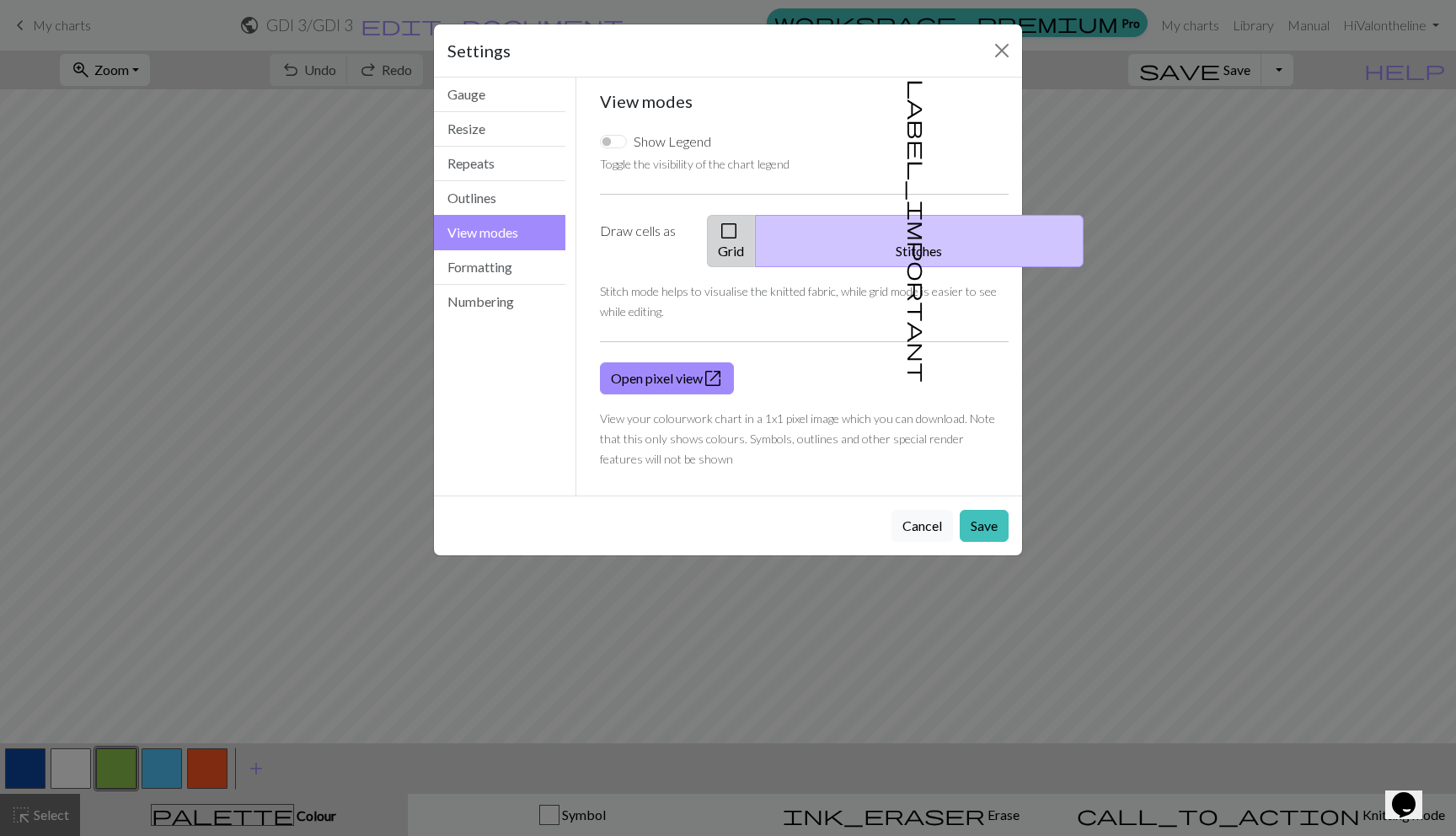
click at [755, 233] on button "check_box_outline_blank Grid" at bounding box center [731, 240] width 49 height 53
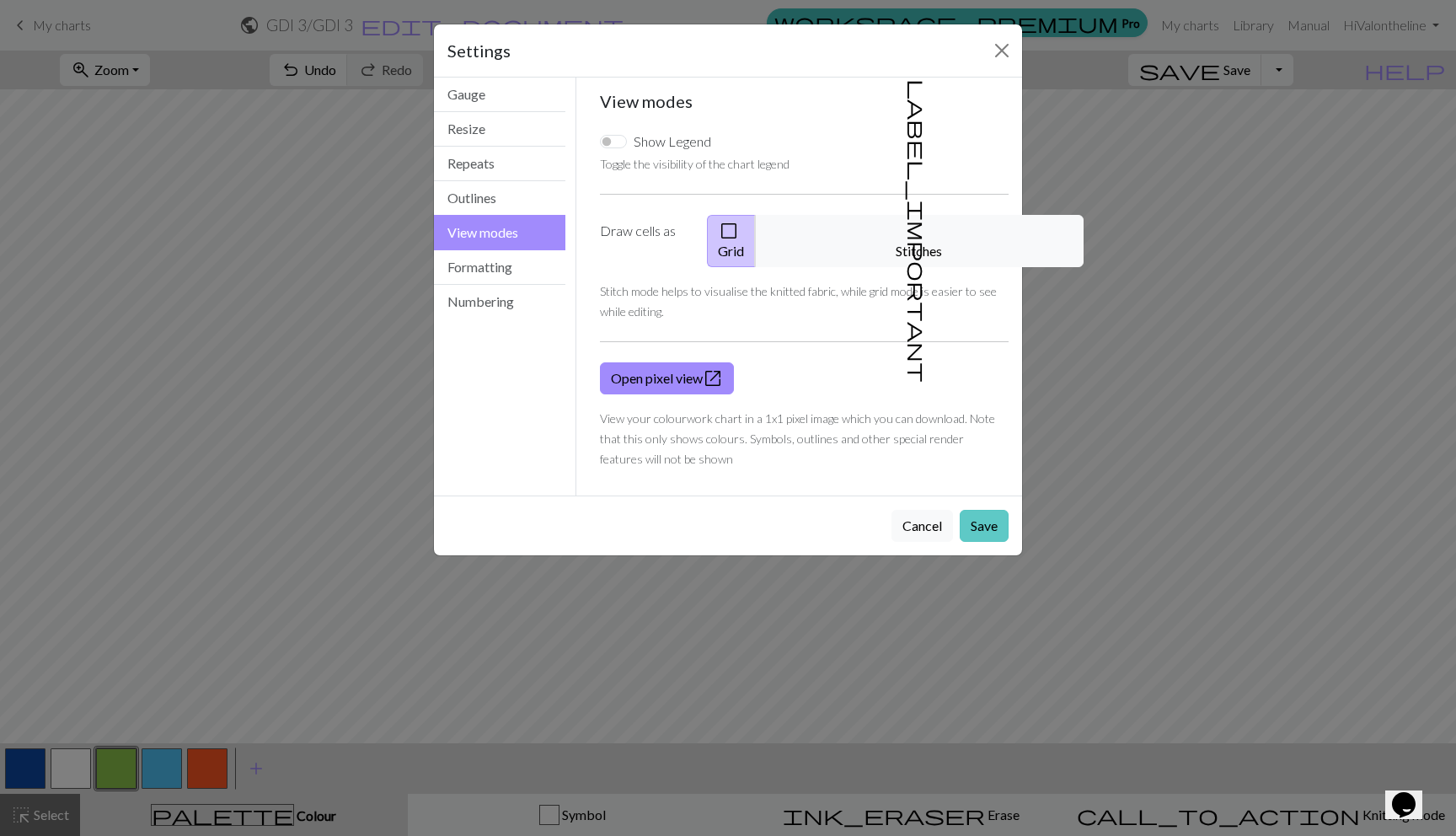
click at [982, 513] on button "Save" at bounding box center [984, 525] width 49 height 32
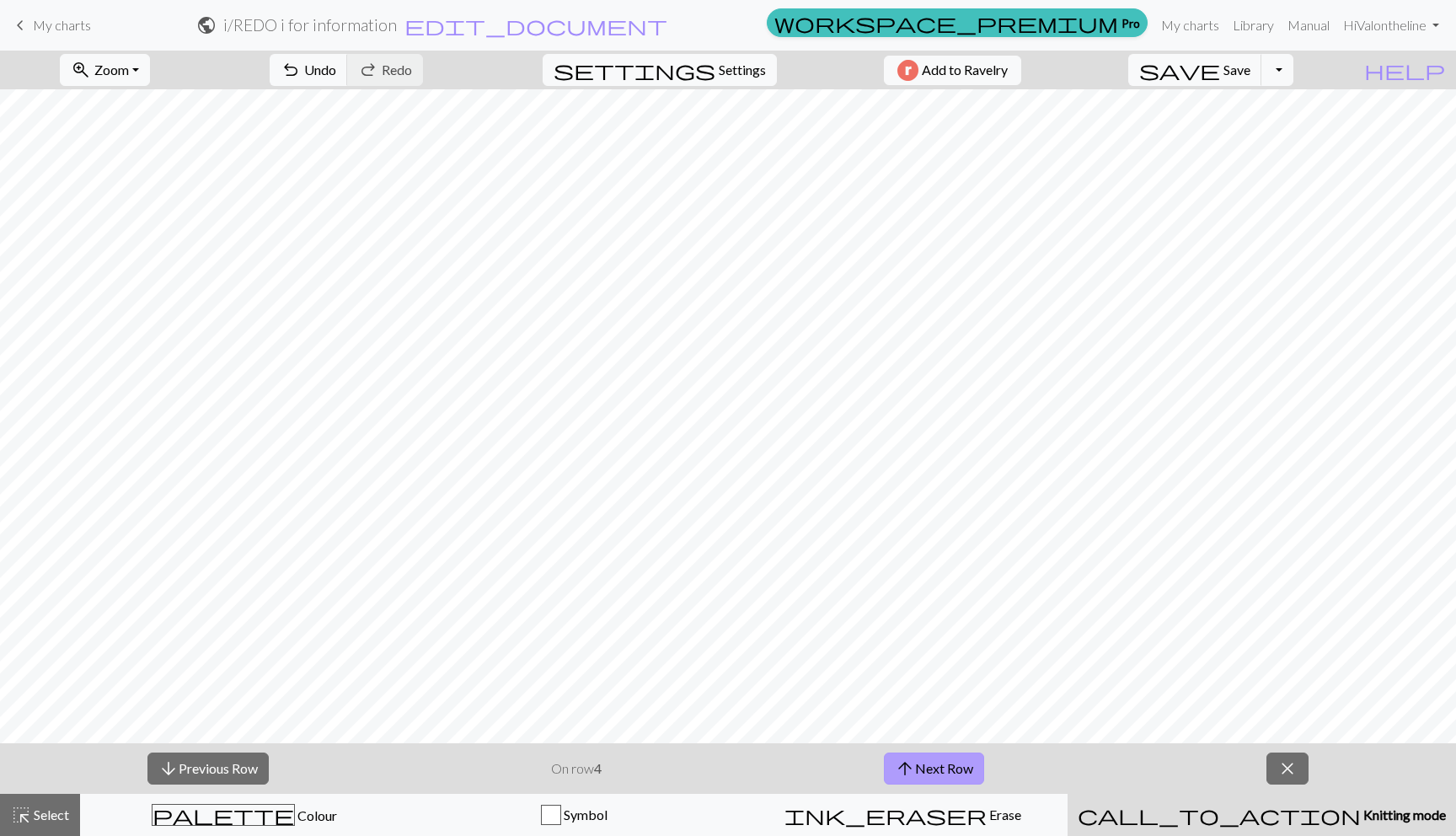
click at [944, 773] on button "arrow_upward Next Row" at bounding box center [934, 768] width 100 height 32
click at [928, 761] on button "arrow_upward Next Row" at bounding box center [934, 768] width 100 height 32
click at [933, 768] on button "arrow_upward Next Row" at bounding box center [934, 768] width 100 height 32
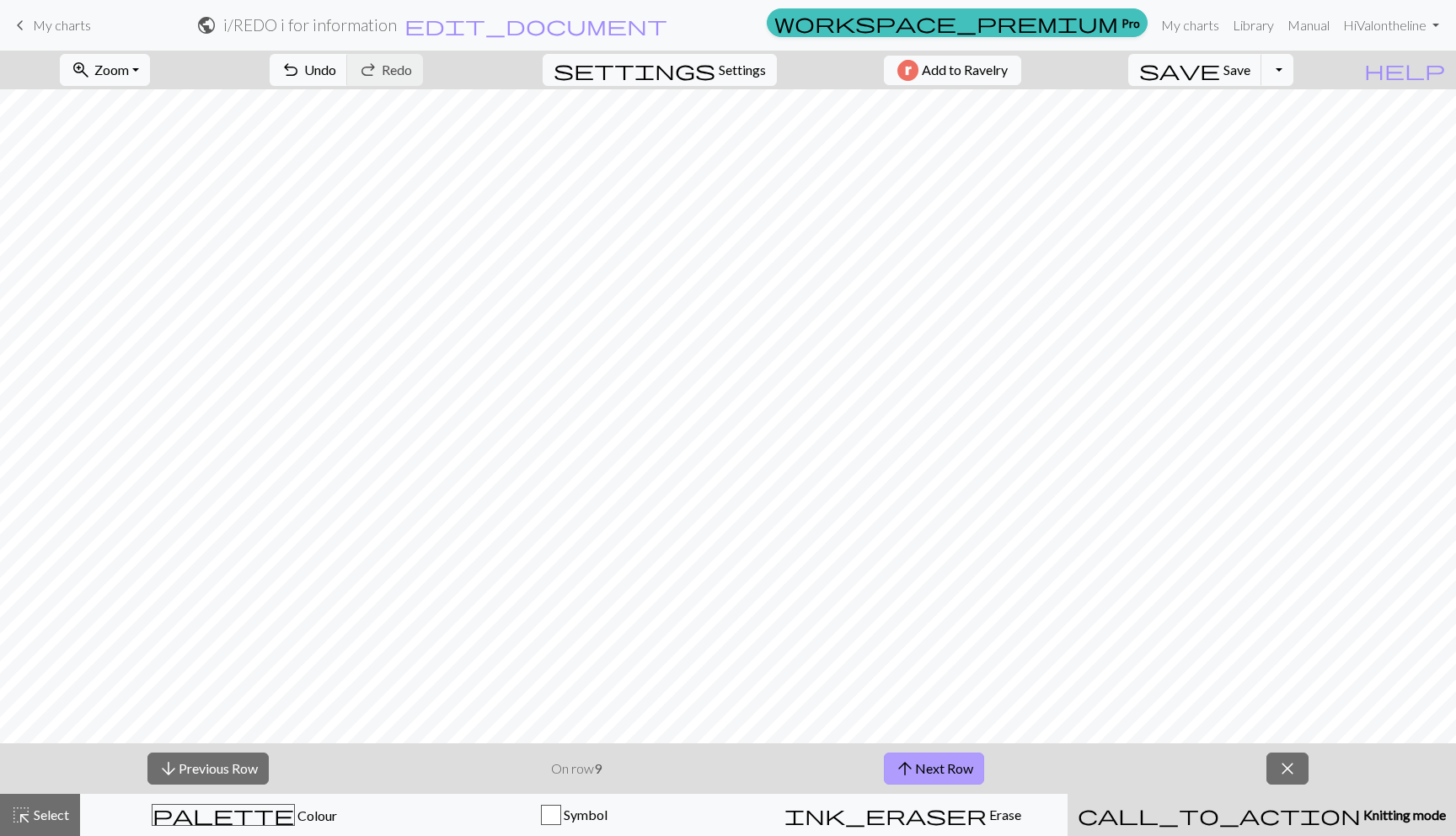
click at [933, 768] on button "arrow_upward Next Row" at bounding box center [934, 768] width 100 height 32
click at [933, 768] on button "arrow_upward Next Row" at bounding box center [936, 768] width 100 height 32
